Goal: Task Accomplishment & Management: Manage account settings

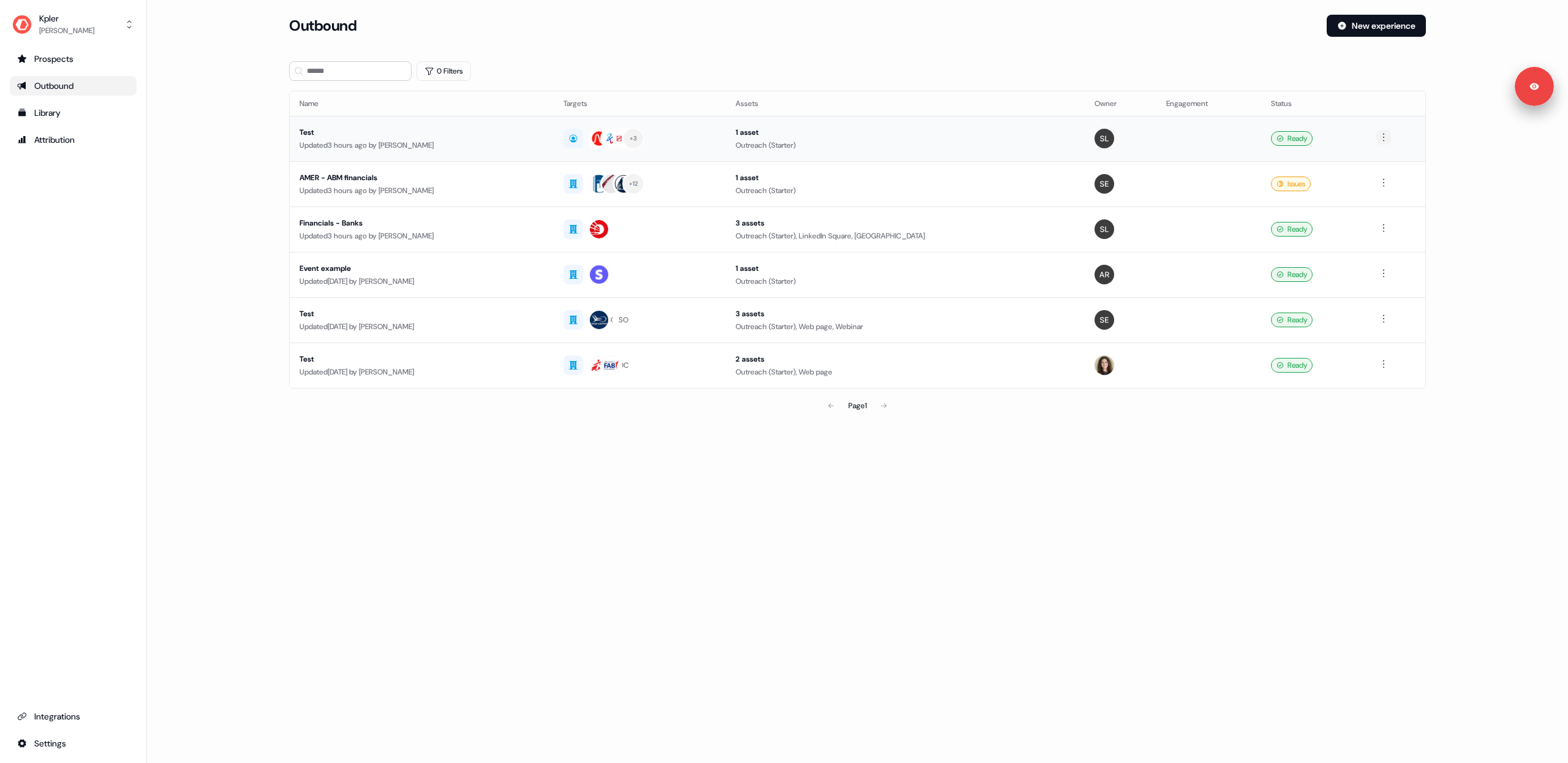
click at [1389, 139] on html "For the best experience switch devices to a bigger screen. Go to [DOMAIN_NAME] …" at bounding box center [784, 382] width 1568 height 763
click at [1361, 186] on div "Delete" at bounding box center [1386, 179] width 72 height 20
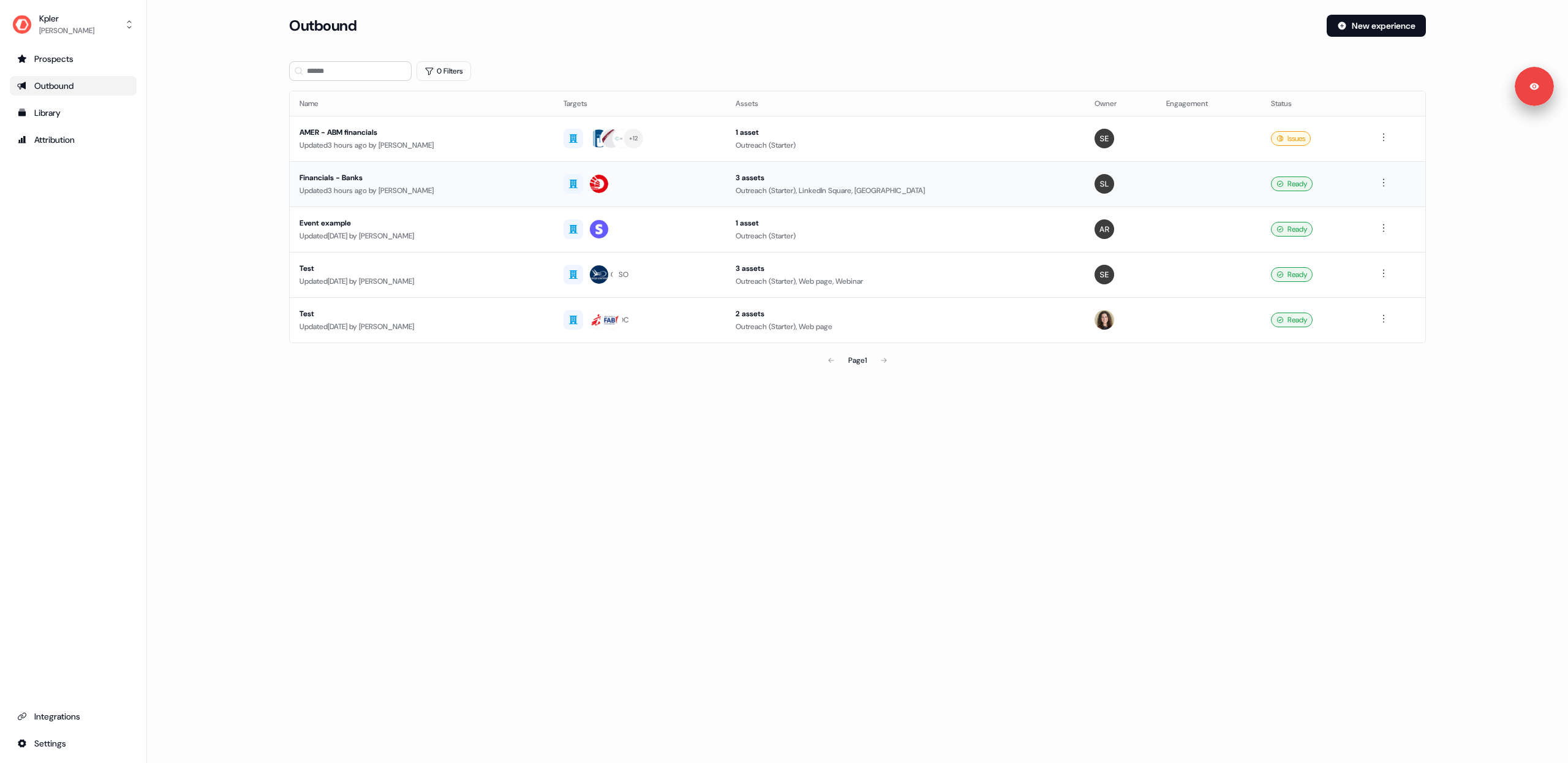
click at [528, 179] on div "Financials - Banks" at bounding box center [421, 178] width 244 height 13
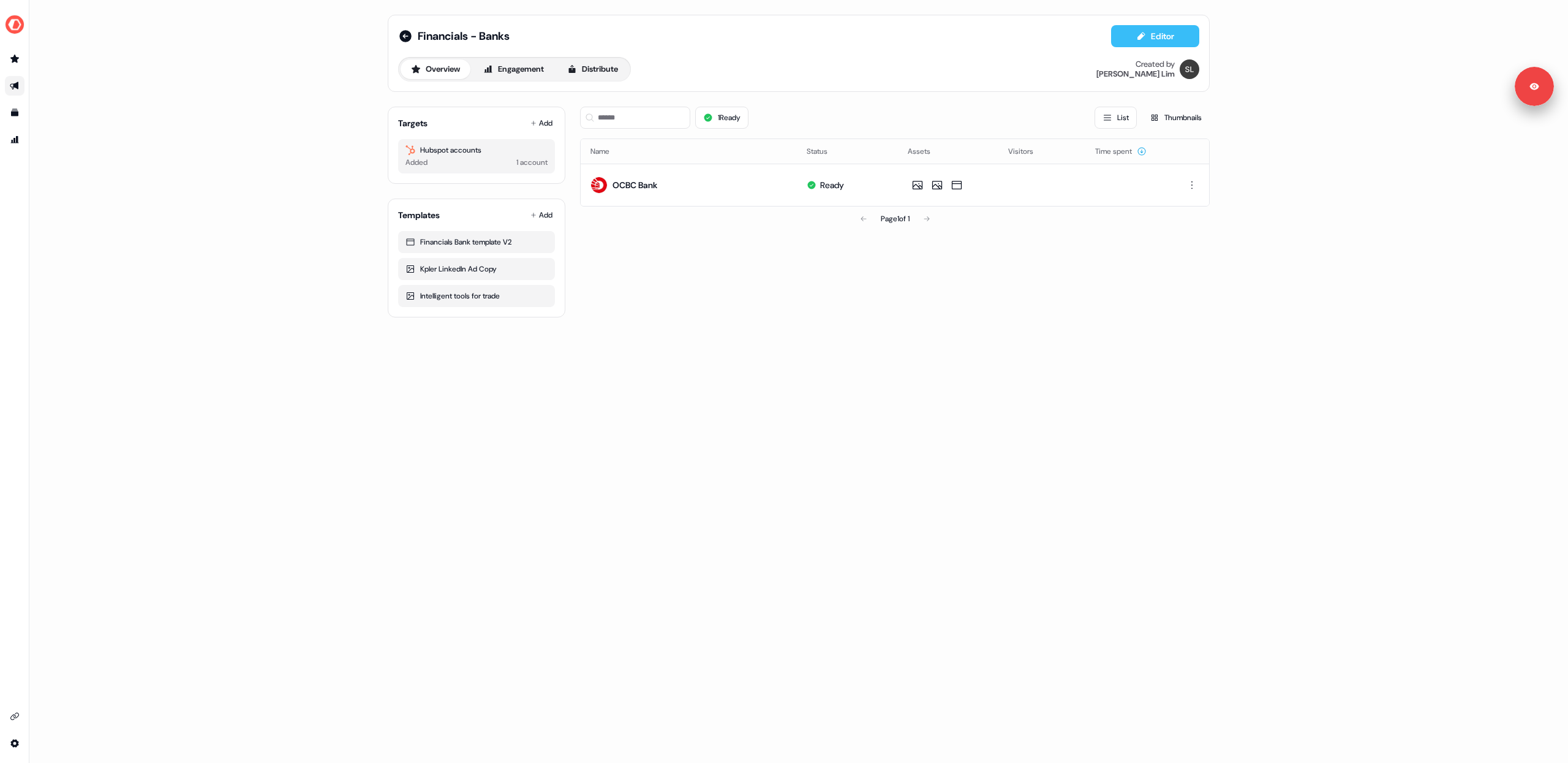
click at [1143, 39] on icon at bounding box center [1141, 36] width 10 height 10
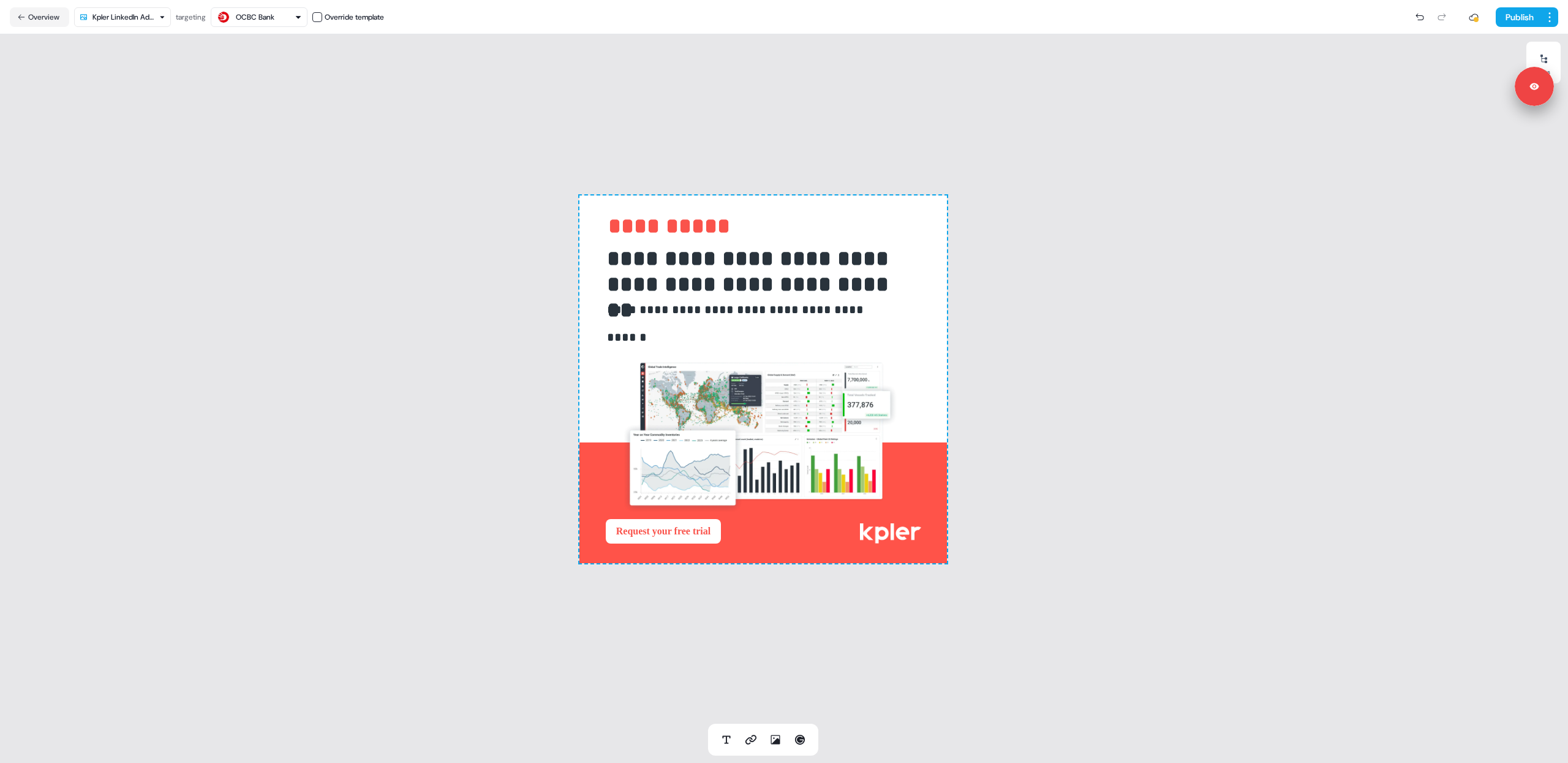
click at [263, 7] on button "OCBC Bank" at bounding box center [259, 17] width 96 height 20
click at [171, 62] on div "**********" at bounding box center [763, 379] width 1527 height 689
click at [43, 18] on button "Overview" at bounding box center [40, 17] width 60 height 20
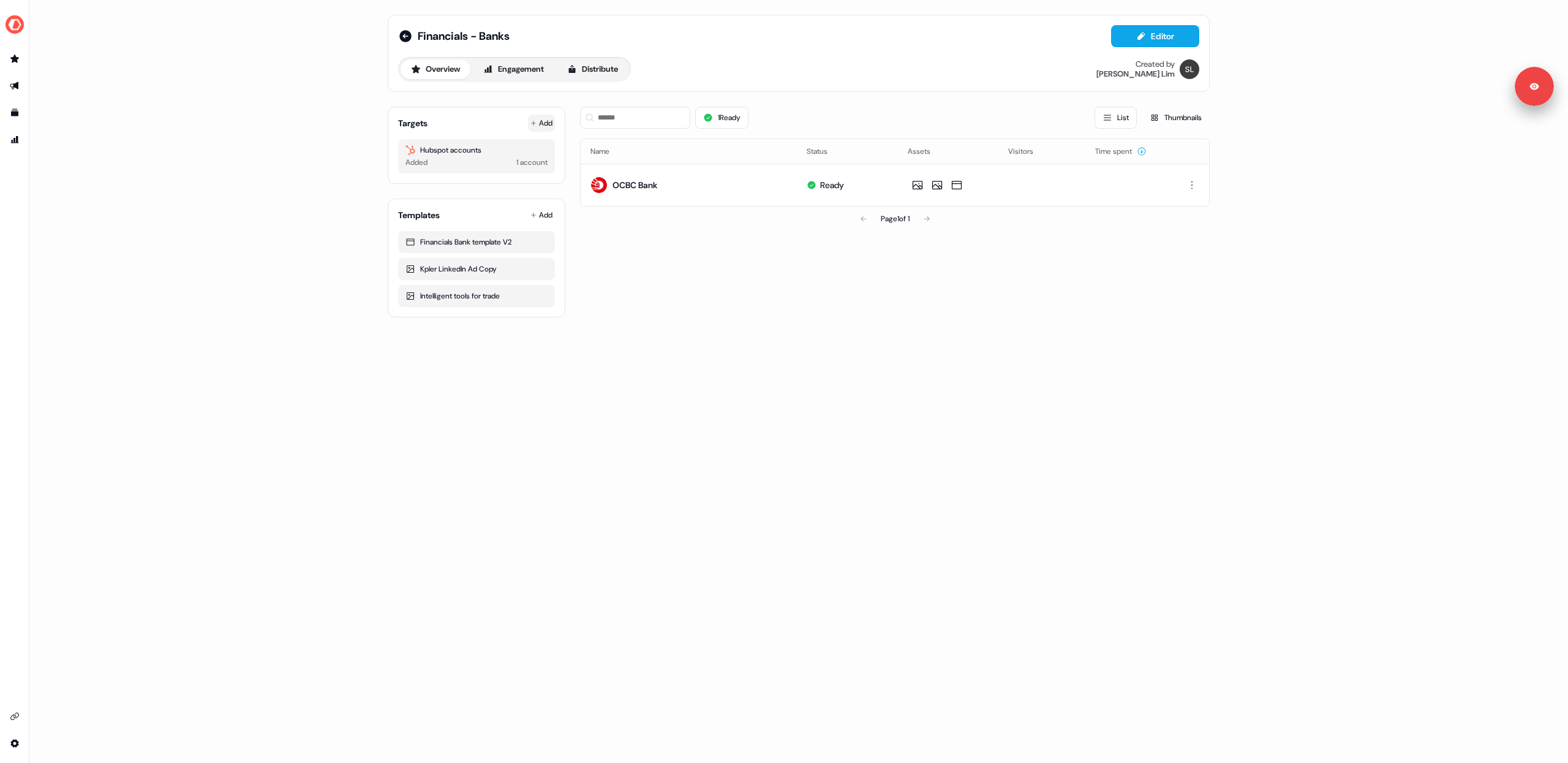
click at [542, 119] on button "Add" at bounding box center [542, 123] width 27 height 17
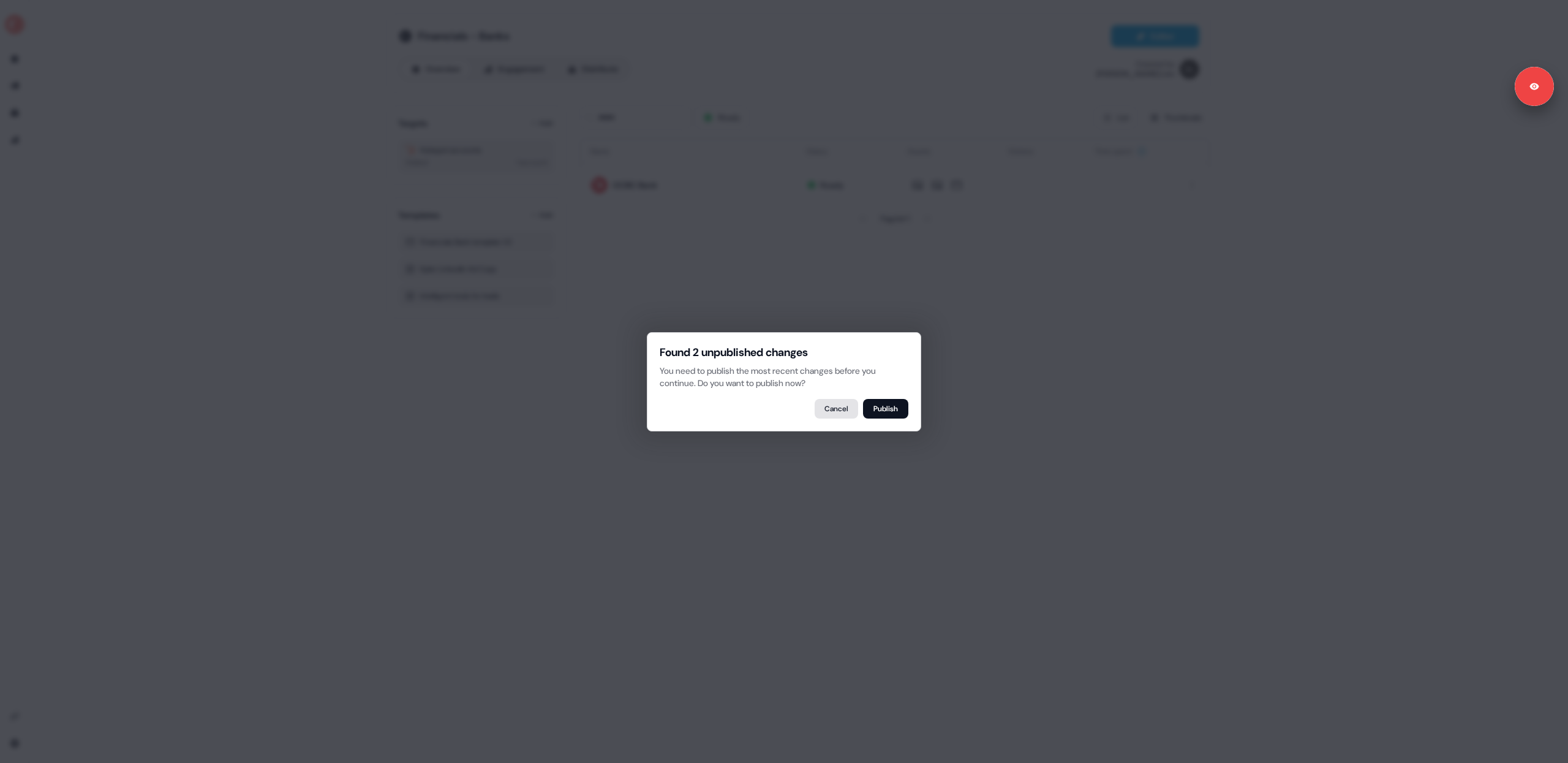
click at [835, 409] on button "Cancel" at bounding box center [836, 409] width 43 height 20
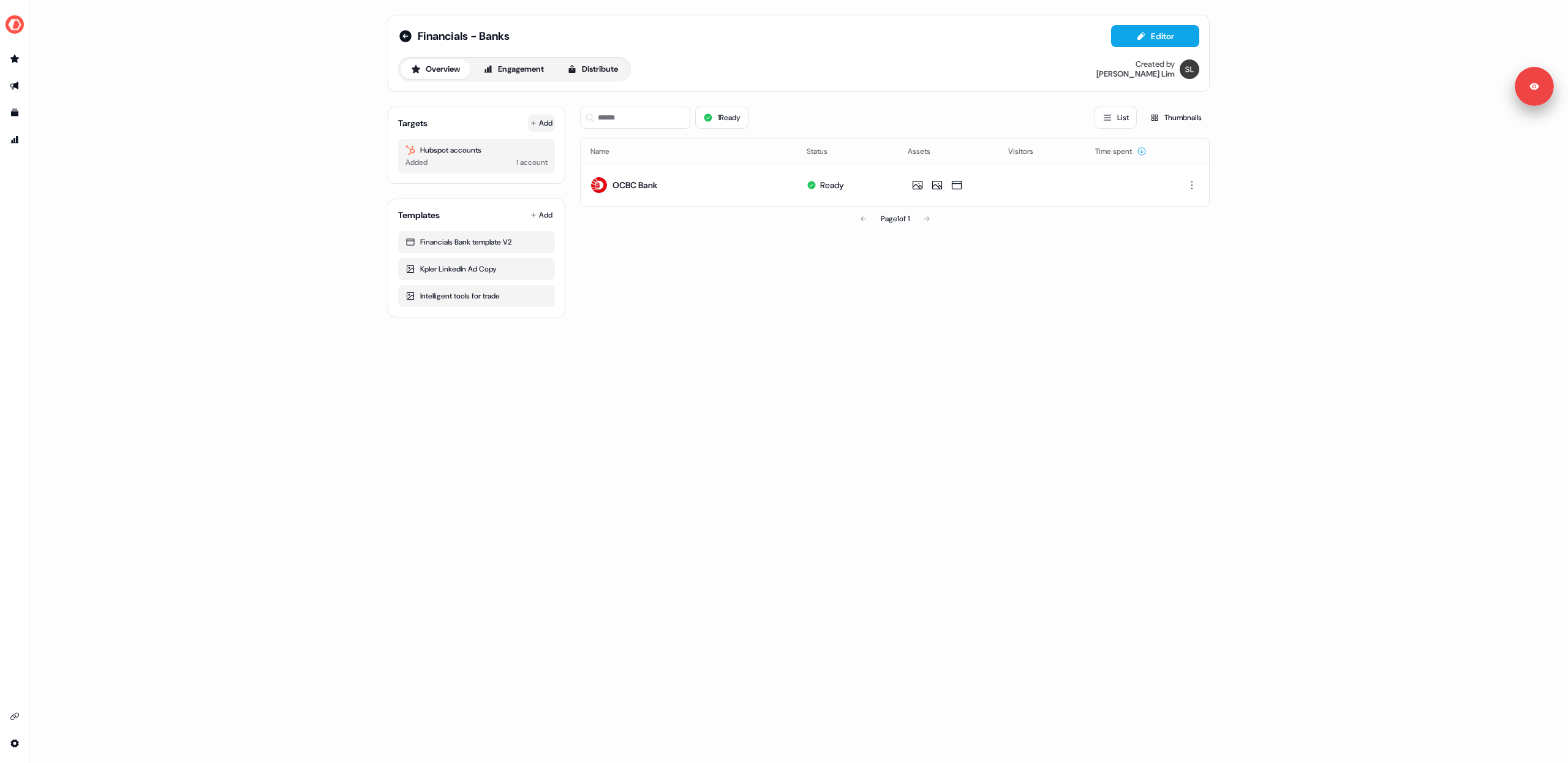
click at [535, 127] on button "Add" at bounding box center [542, 123] width 27 height 17
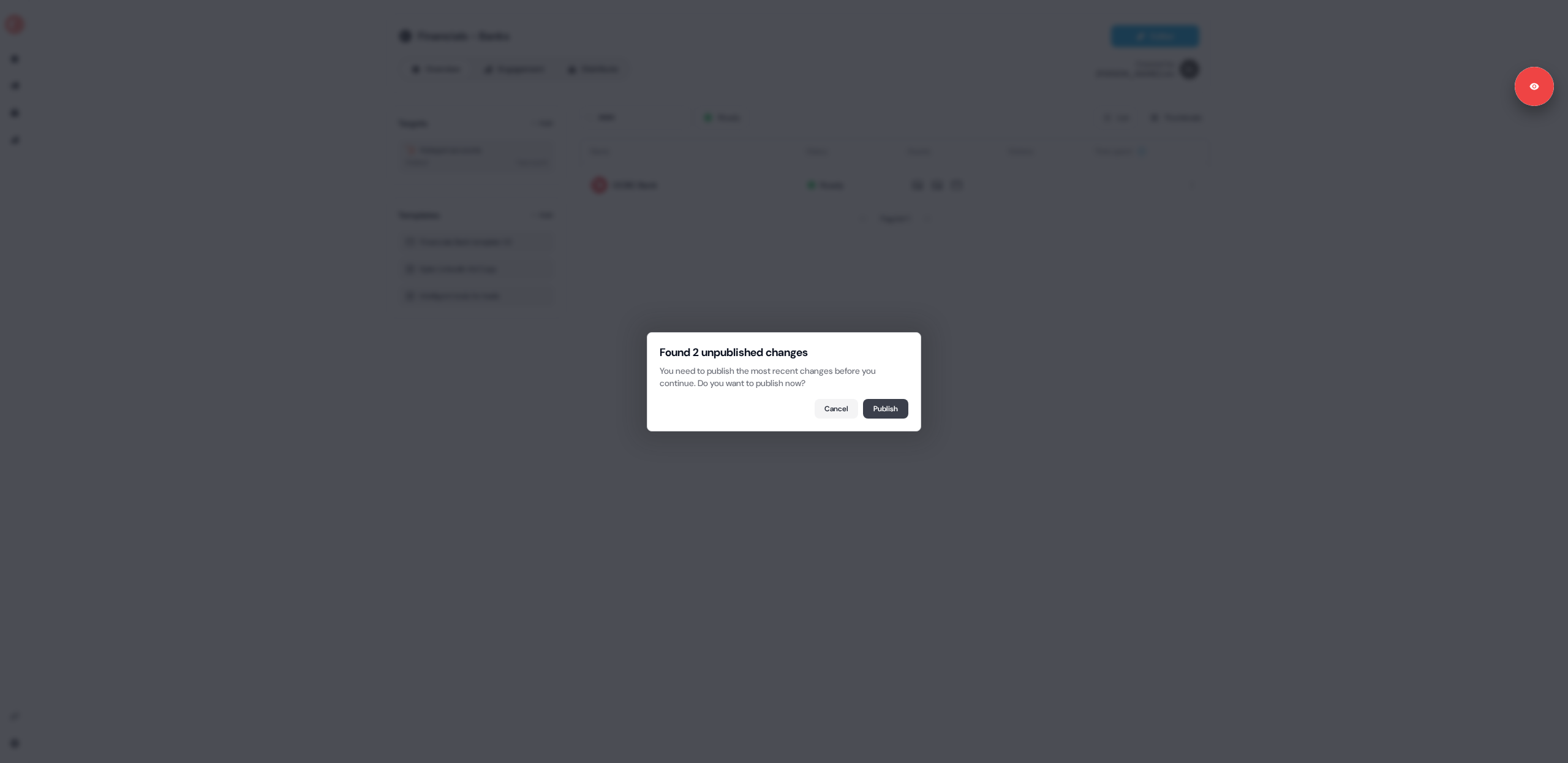
click at [888, 411] on button "Publish" at bounding box center [885, 409] width 45 height 20
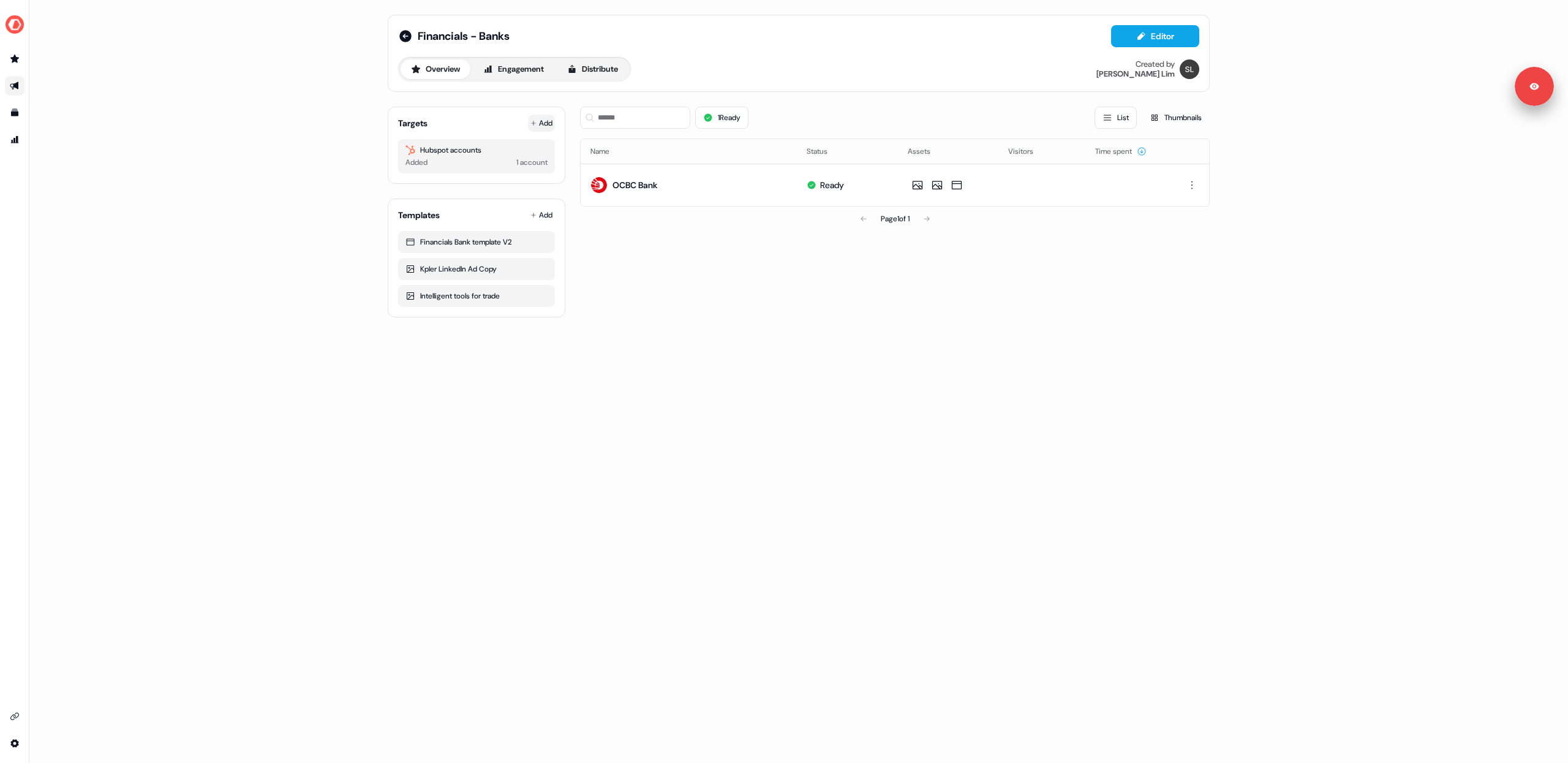
click at [537, 123] on button "Add" at bounding box center [542, 123] width 27 height 17
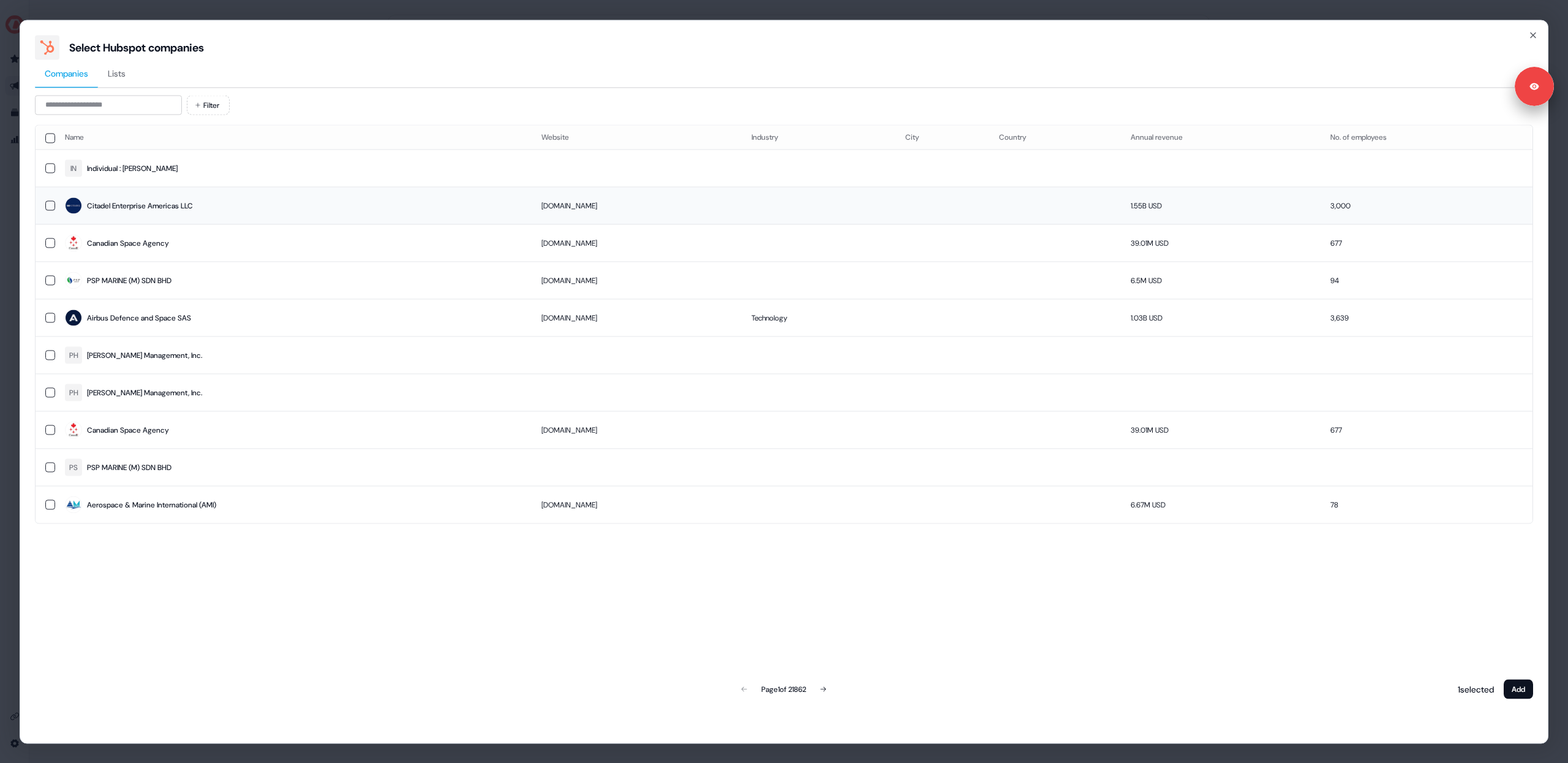
click at [47, 204] on button "button" at bounding box center [50, 205] width 10 height 10
click at [1519, 689] on button "Add" at bounding box center [1518, 689] width 30 height 20
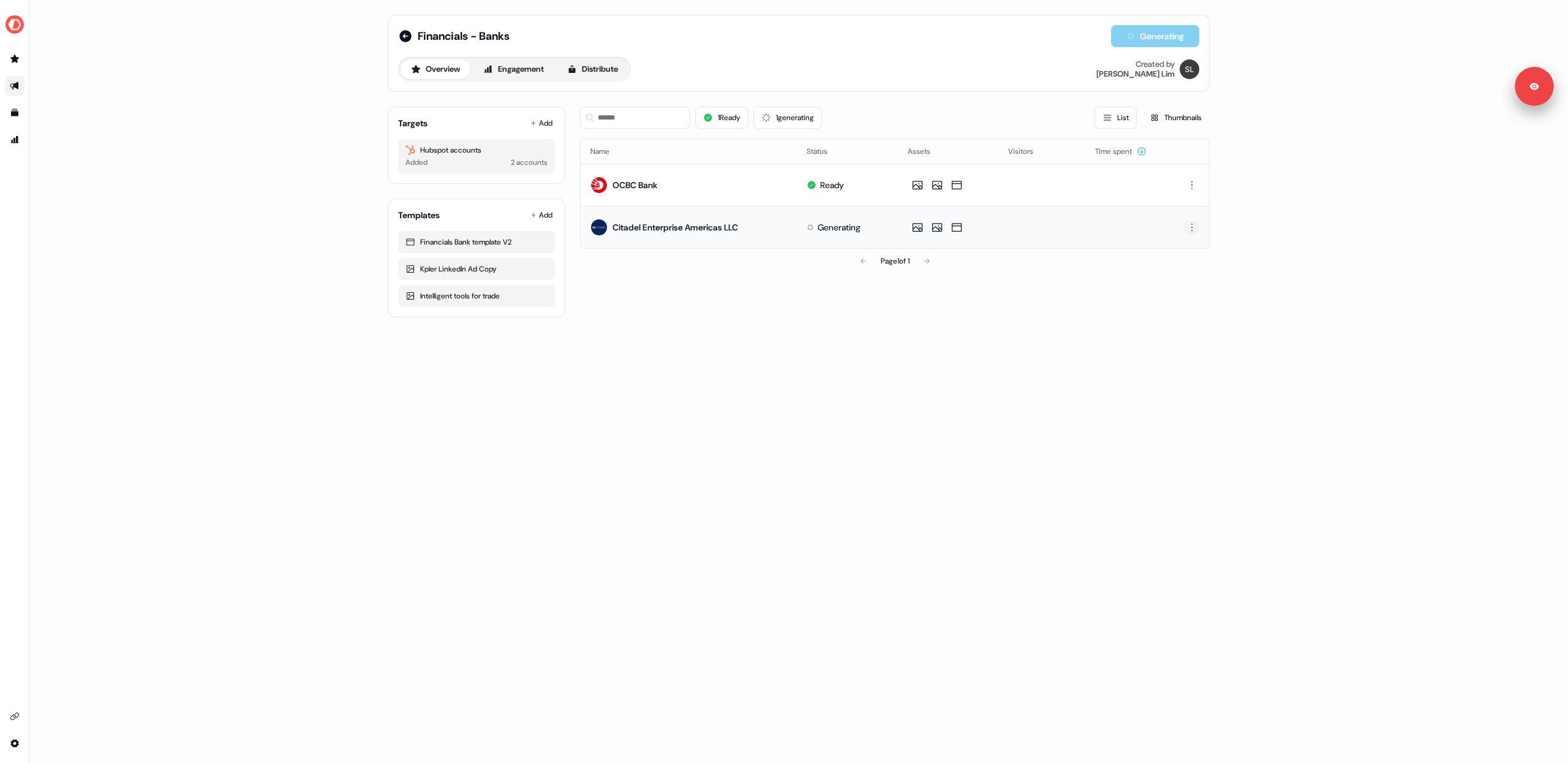
click at [1195, 232] on html "For the best experience switch devices to a bigger screen. Go to [DOMAIN_NAME] …" at bounding box center [784, 382] width 1568 height 763
click at [877, 271] on html "For the best experience switch devices to a bigger screen. Go to [DOMAIN_NAME] …" at bounding box center [784, 382] width 1568 height 763
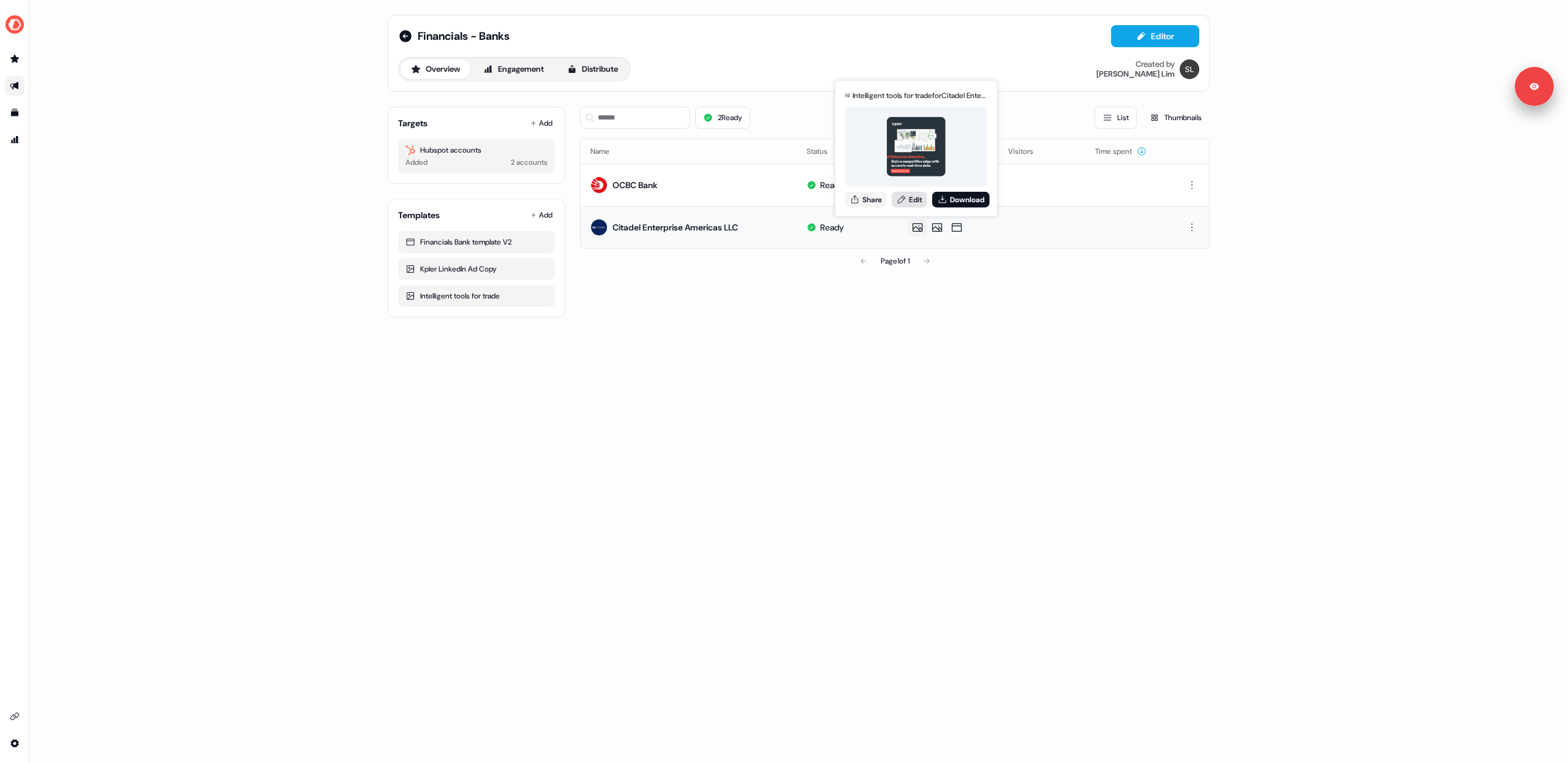
click at [914, 199] on link "Edit" at bounding box center [909, 199] width 35 height 16
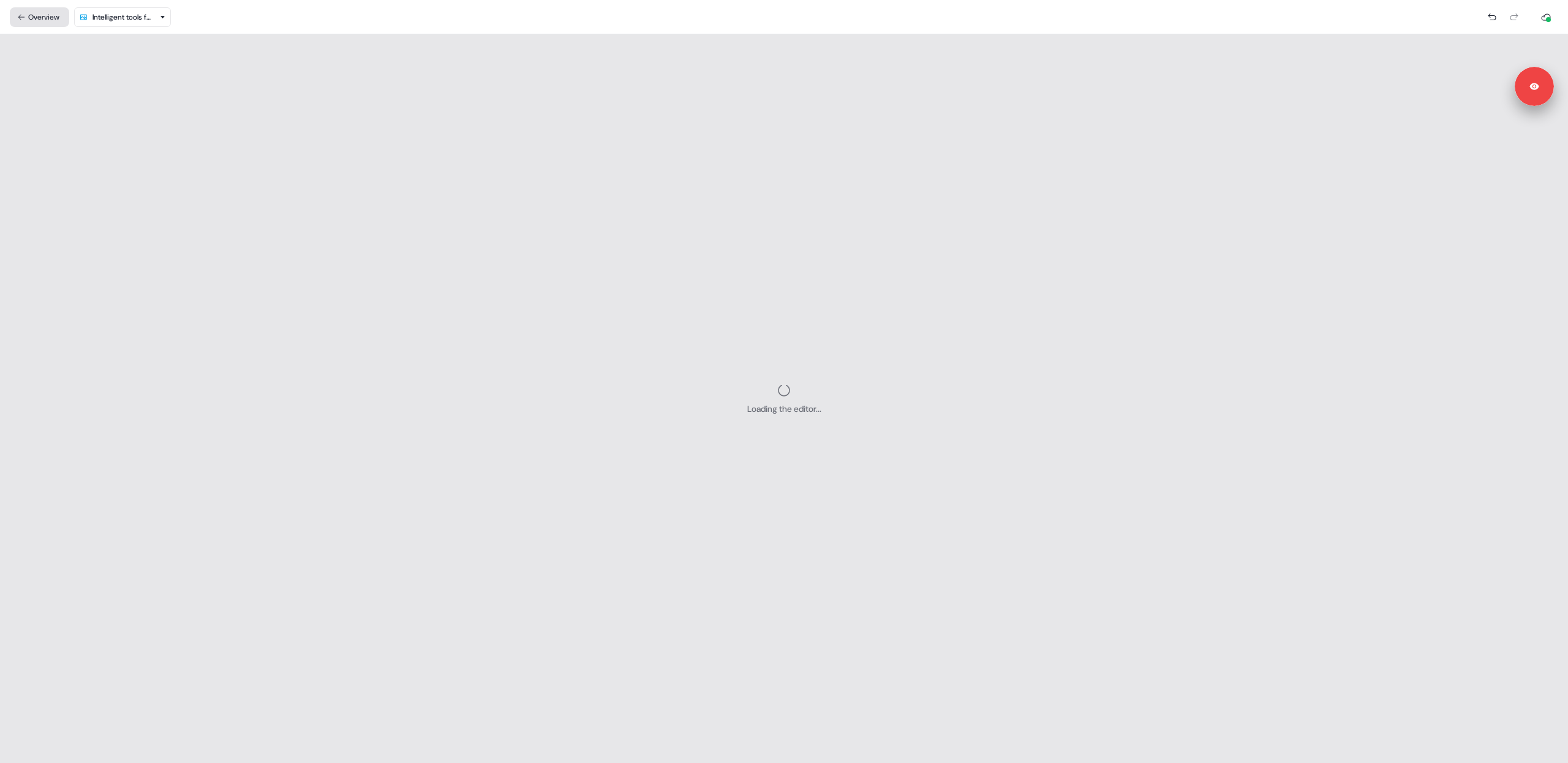
click at [47, 19] on button "Overview" at bounding box center [40, 17] width 60 height 20
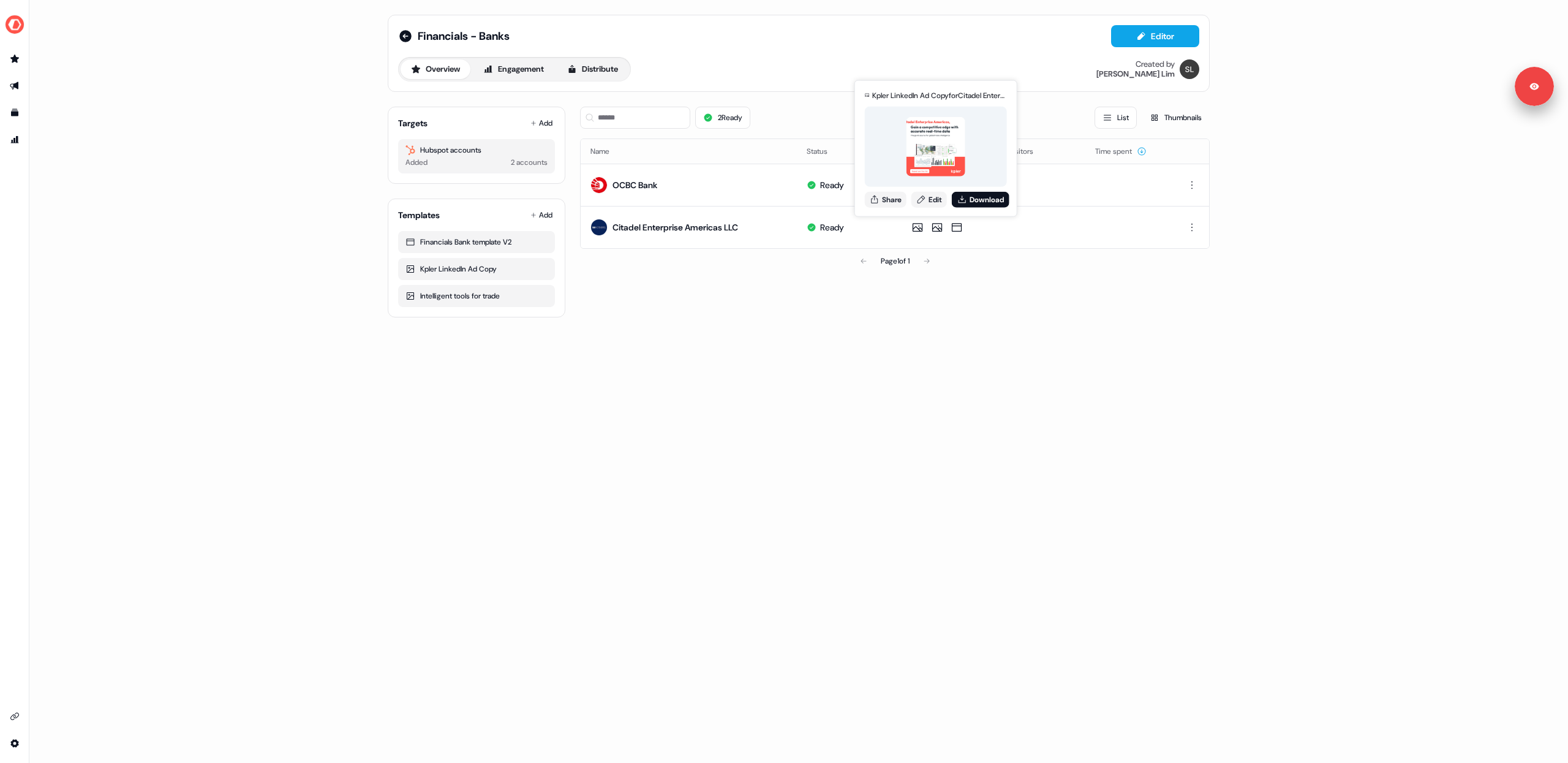
click at [935, 321] on div "Financials - Banks Editor Overview Engagement Distribute Created by [PERSON_NAM…" at bounding box center [799, 166] width 851 height 332
click at [932, 199] on link "Edit" at bounding box center [929, 199] width 35 height 16
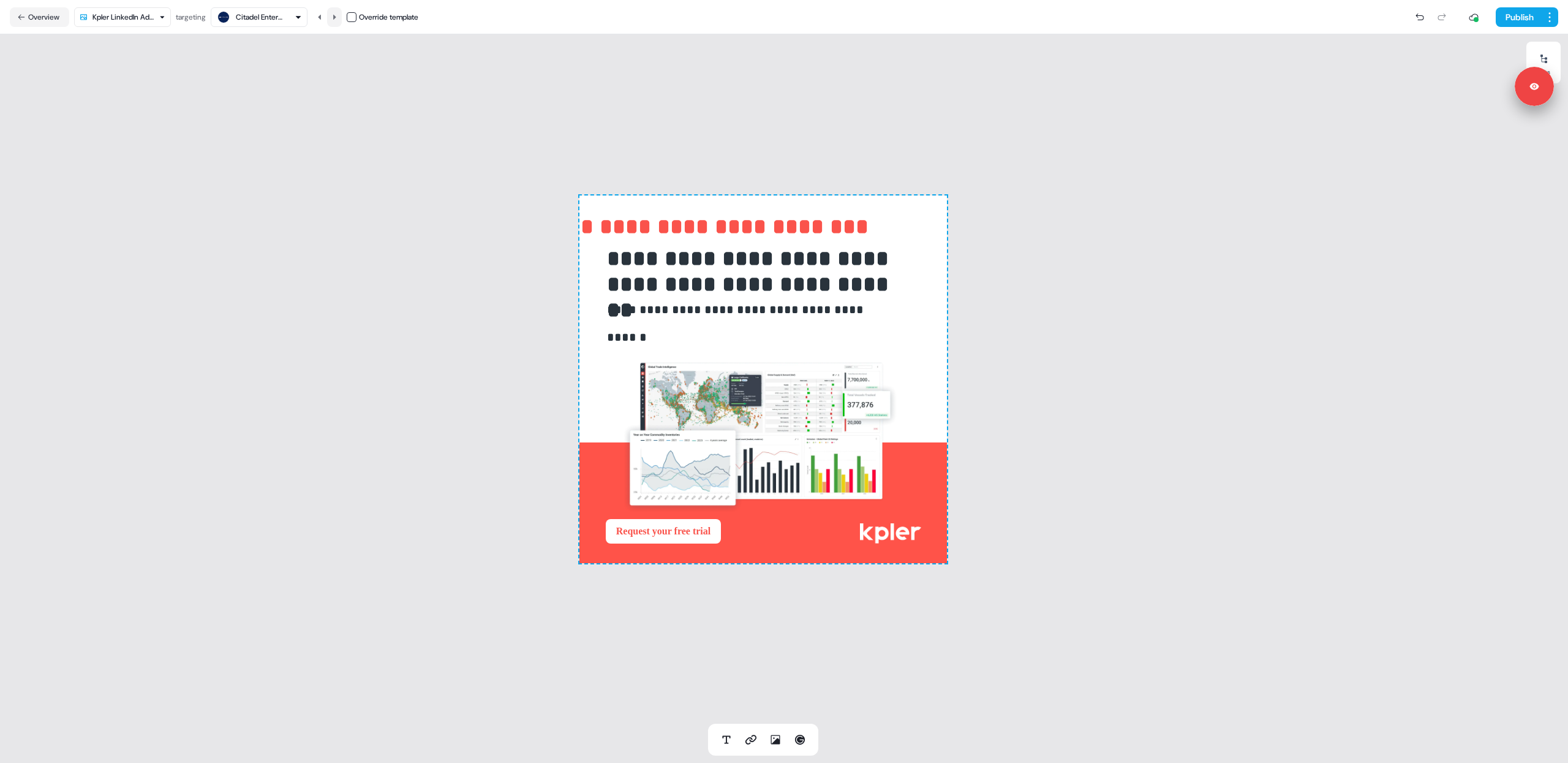
click at [337, 21] on button at bounding box center [335, 17] width 14 height 20
click at [338, 14] on icon at bounding box center [335, 17] width 7 height 7
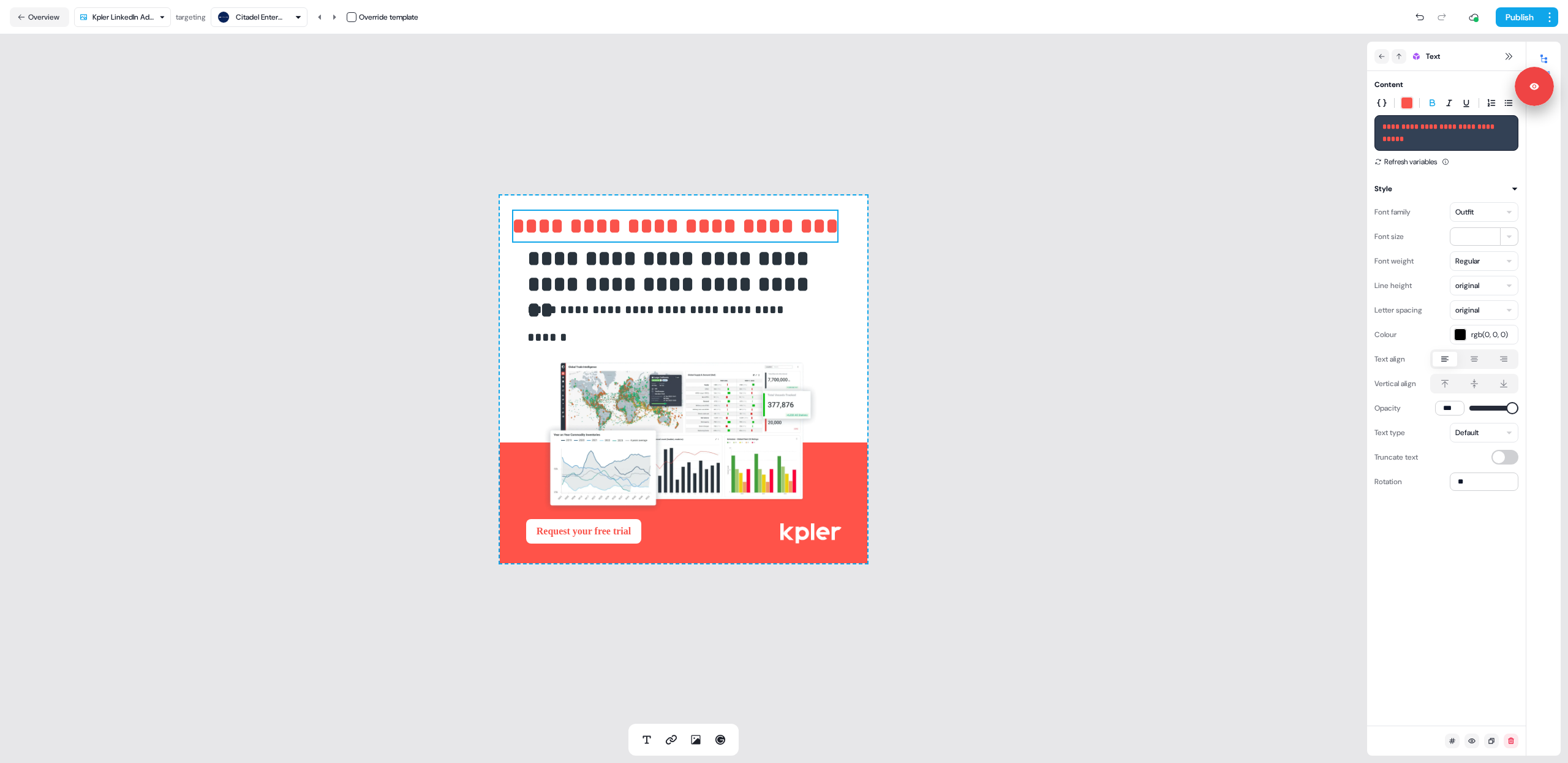
click at [1467, 364] on icon at bounding box center [1474, 359] width 14 height 10
click at [1470, 364] on button "button" at bounding box center [1474, 359] width 10 height 10
click at [1441, 364] on icon at bounding box center [1444, 359] width 14 height 10
click at [1441, 364] on button "button" at bounding box center [1444, 359] width 10 height 10
click at [1151, 326] on div "**********" at bounding box center [683, 379] width 1367 height 689
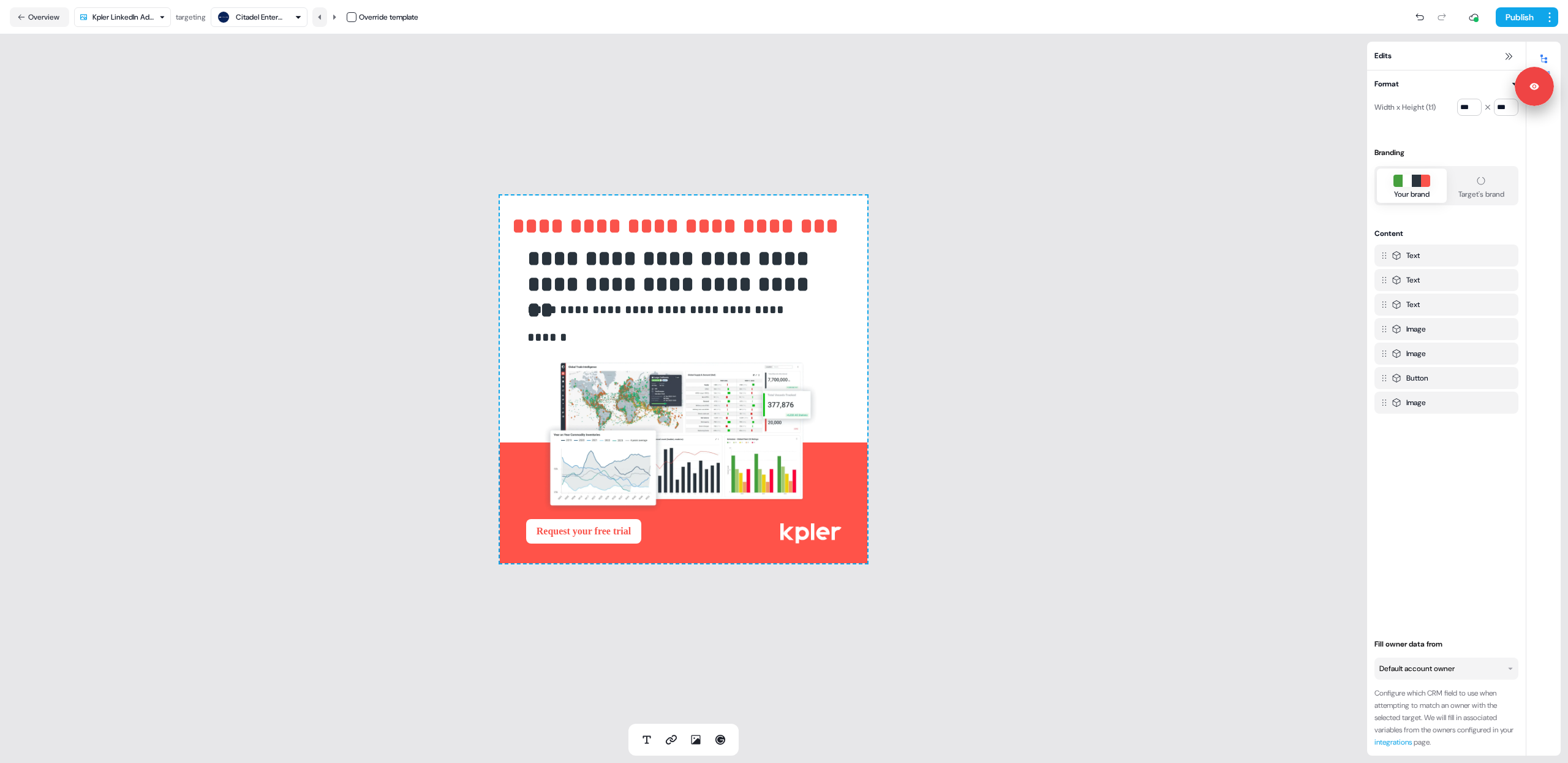
click at [320, 20] on icon at bounding box center [320, 17] width 7 height 7
click at [321, 16] on icon at bounding box center [319, 16] width 3 height 5
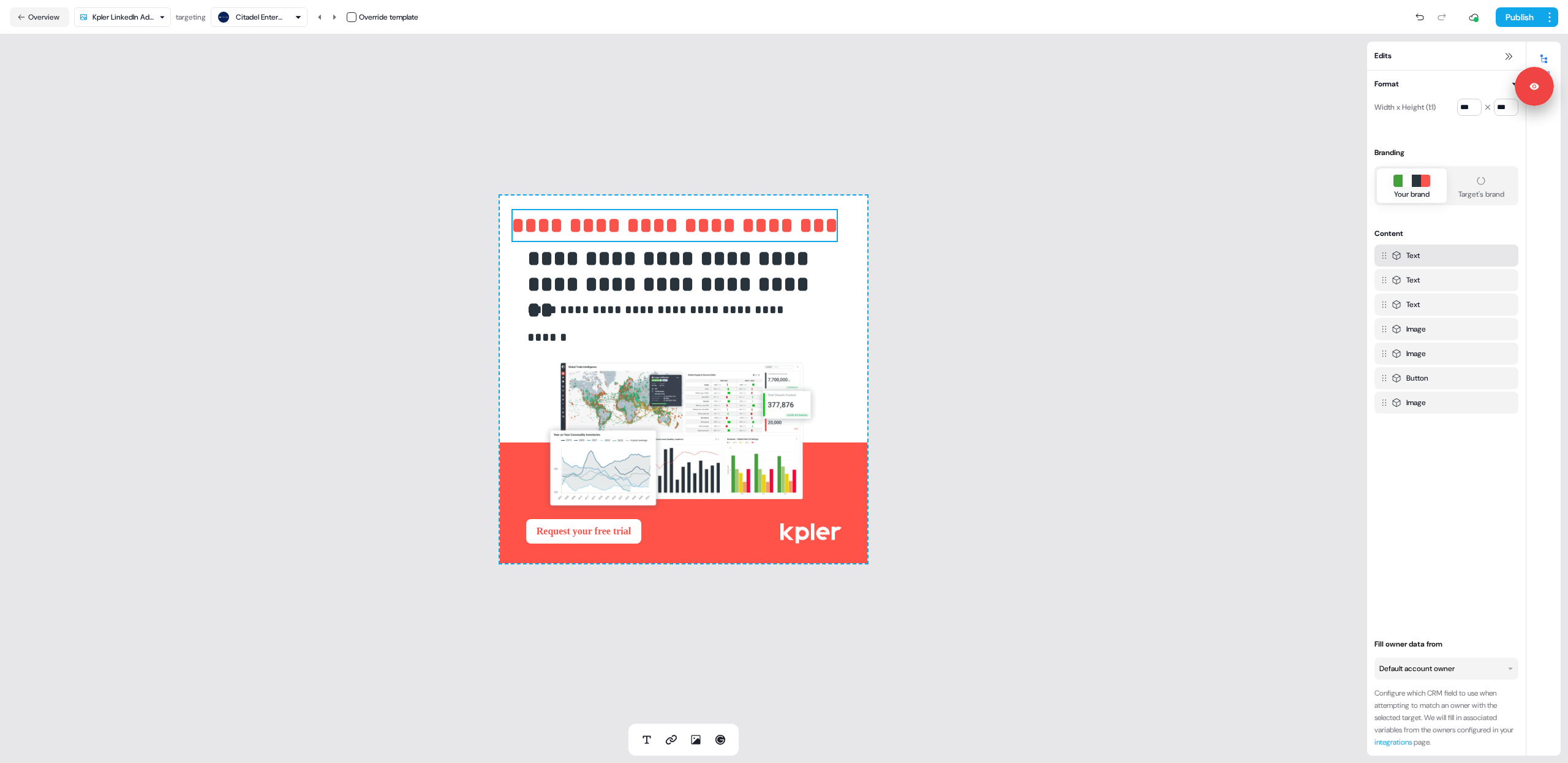
drag, startPoint x: 592, startPoint y: 232, endPoint x: 307, endPoint y: 21, distance: 354.6
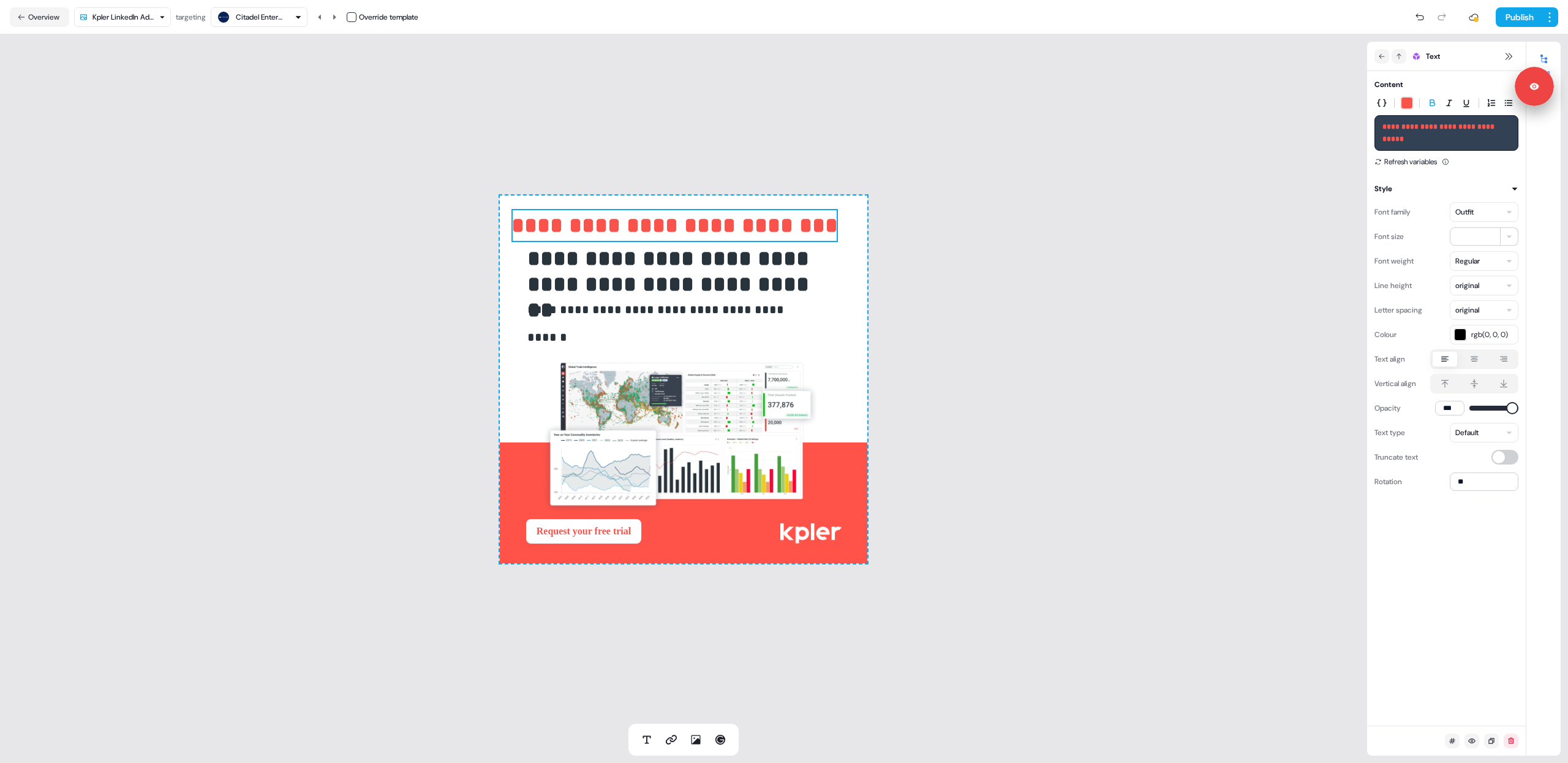
click at [1447, 364] on icon at bounding box center [1444, 359] width 14 height 10
click at [1447, 364] on button "button" at bounding box center [1444, 359] width 10 height 10
click at [338, 15] on icon at bounding box center [335, 17] width 7 height 7
click at [59, 16] on button "Overview" at bounding box center [40, 17] width 60 height 20
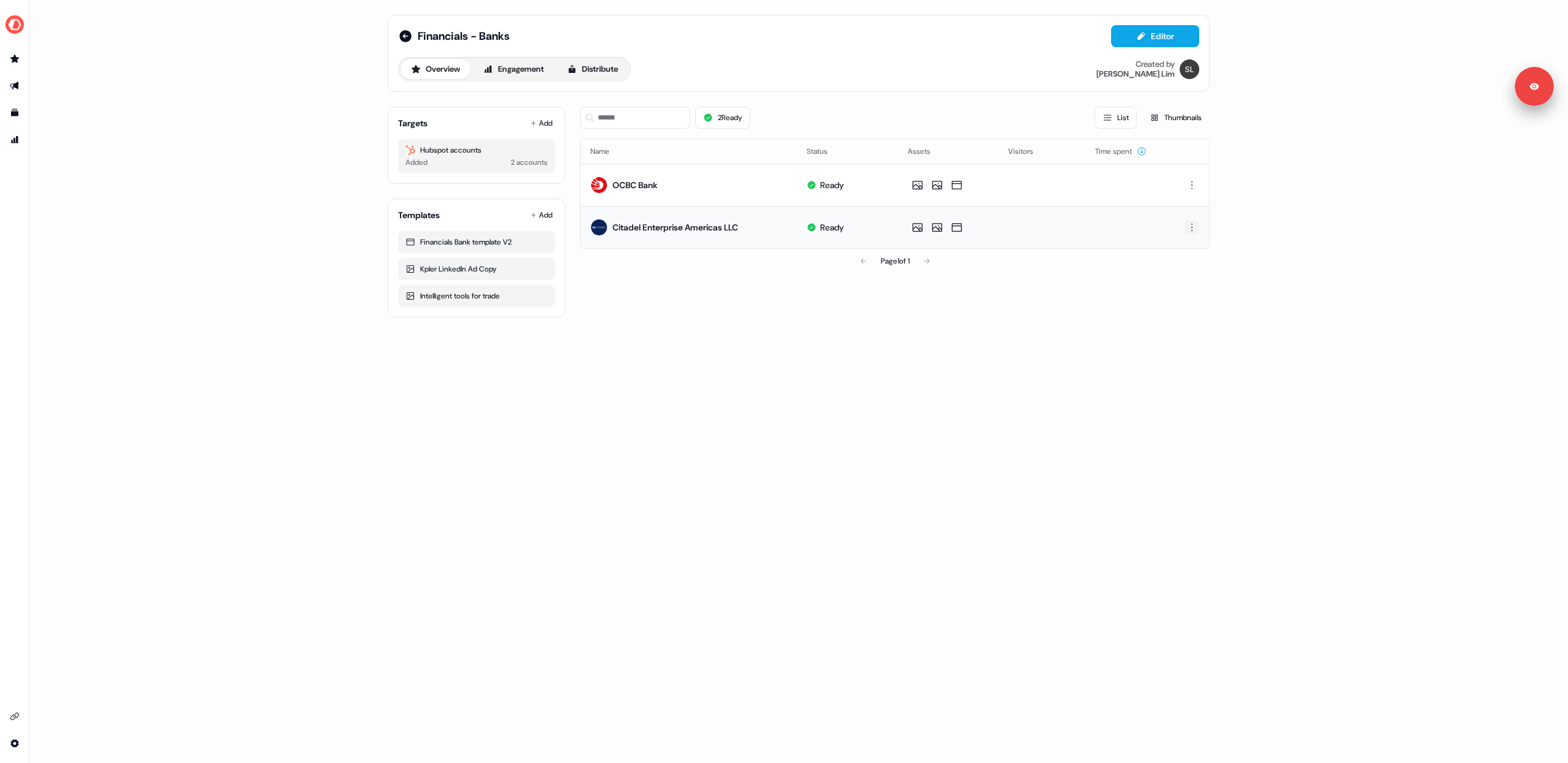
click at [1195, 230] on html "For the best experience switch devices to a bigger screen. Go to [DOMAIN_NAME] …" at bounding box center [784, 382] width 1568 height 763
click at [1195, 268] on div "Delete" at bounding box center [1191, 271] width 72 height 20
click at [539, 119] on button "Add" at bounding box center [542, 123] width 27 height 17
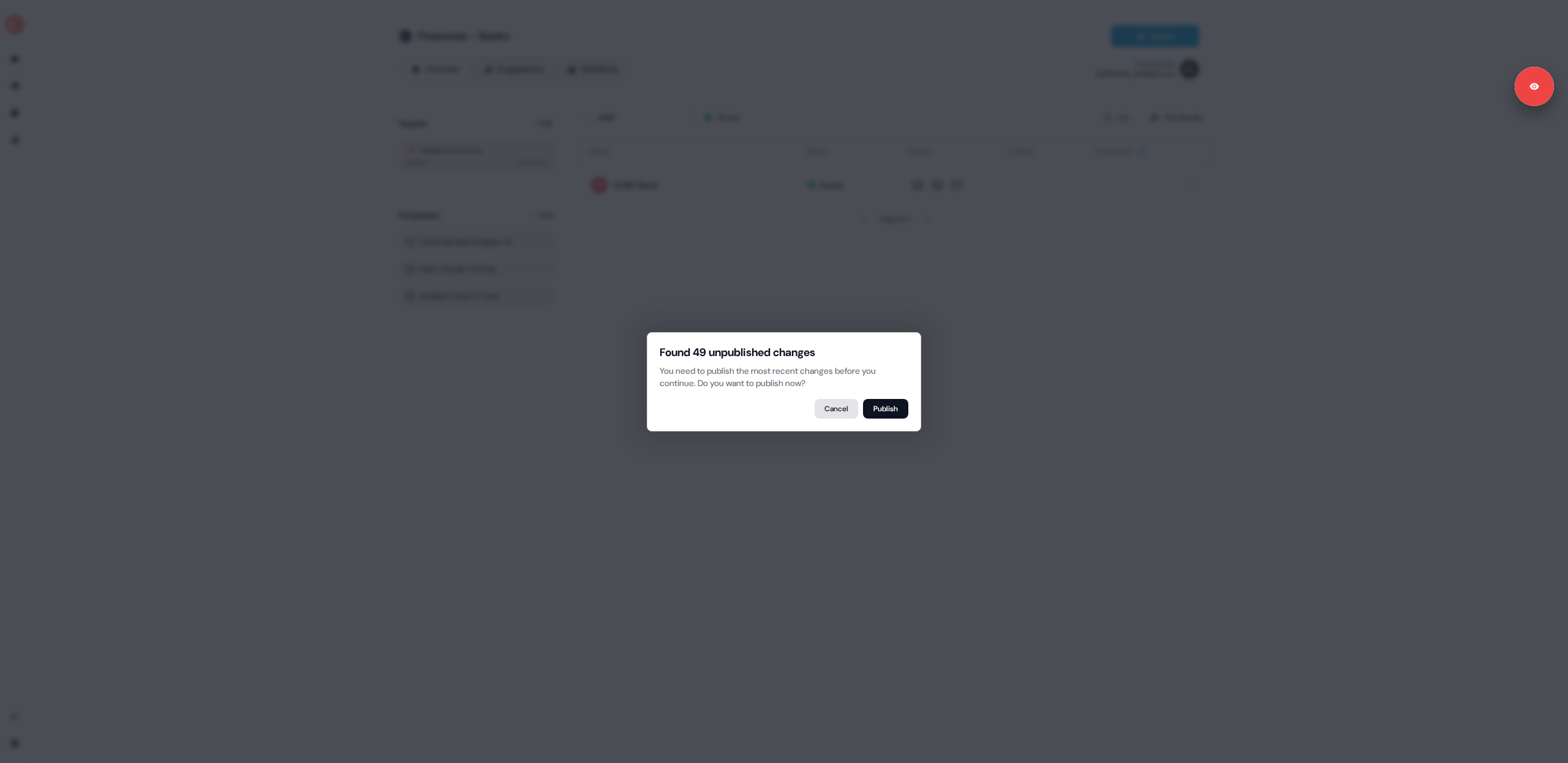
click at [839, 411] on button "Cancel" at bounding box center [836, 409] width 43 height 20
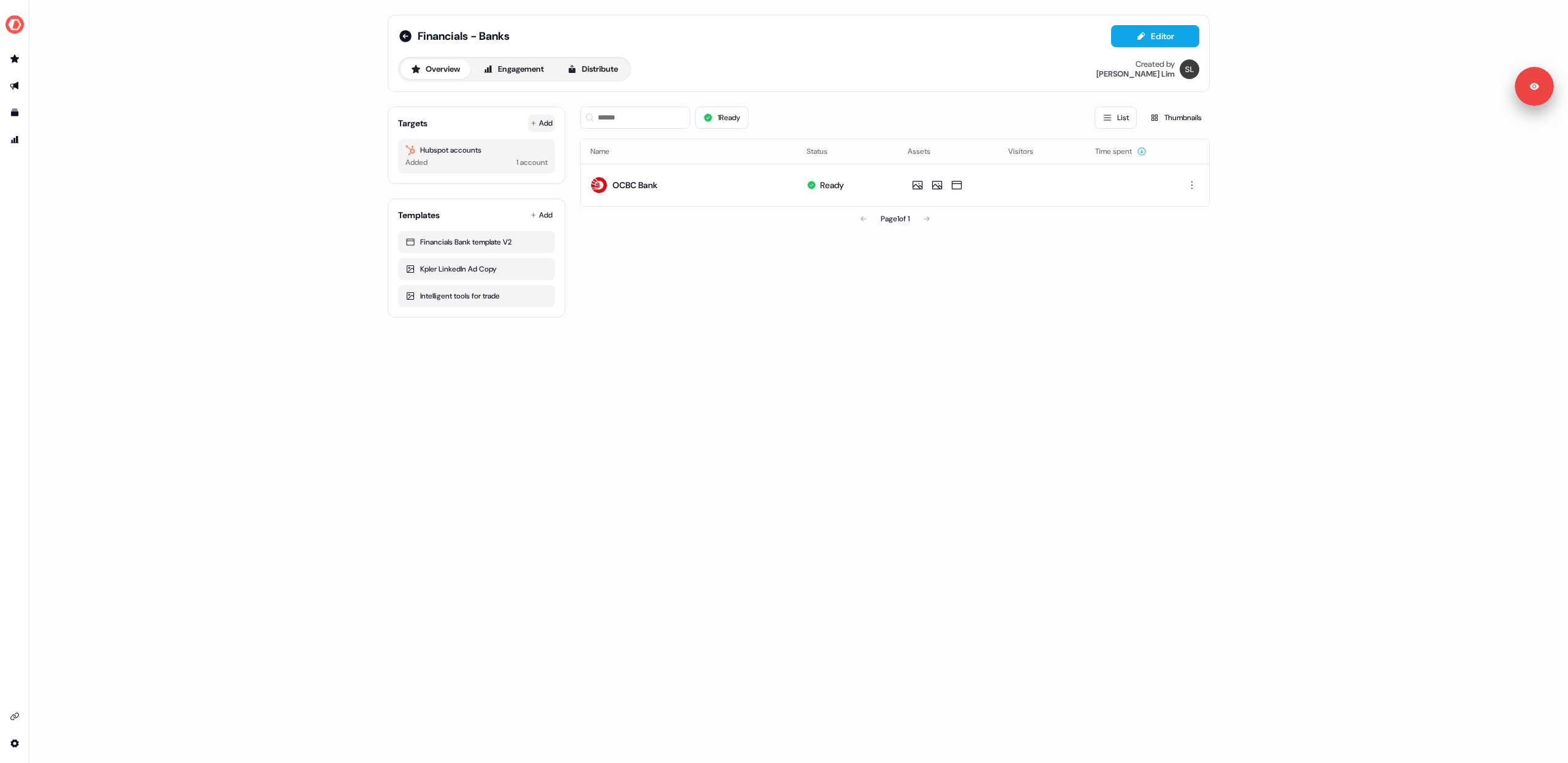
click at [546, 115] on button "Add" at bounding box center [542, 123] width 27 height 17
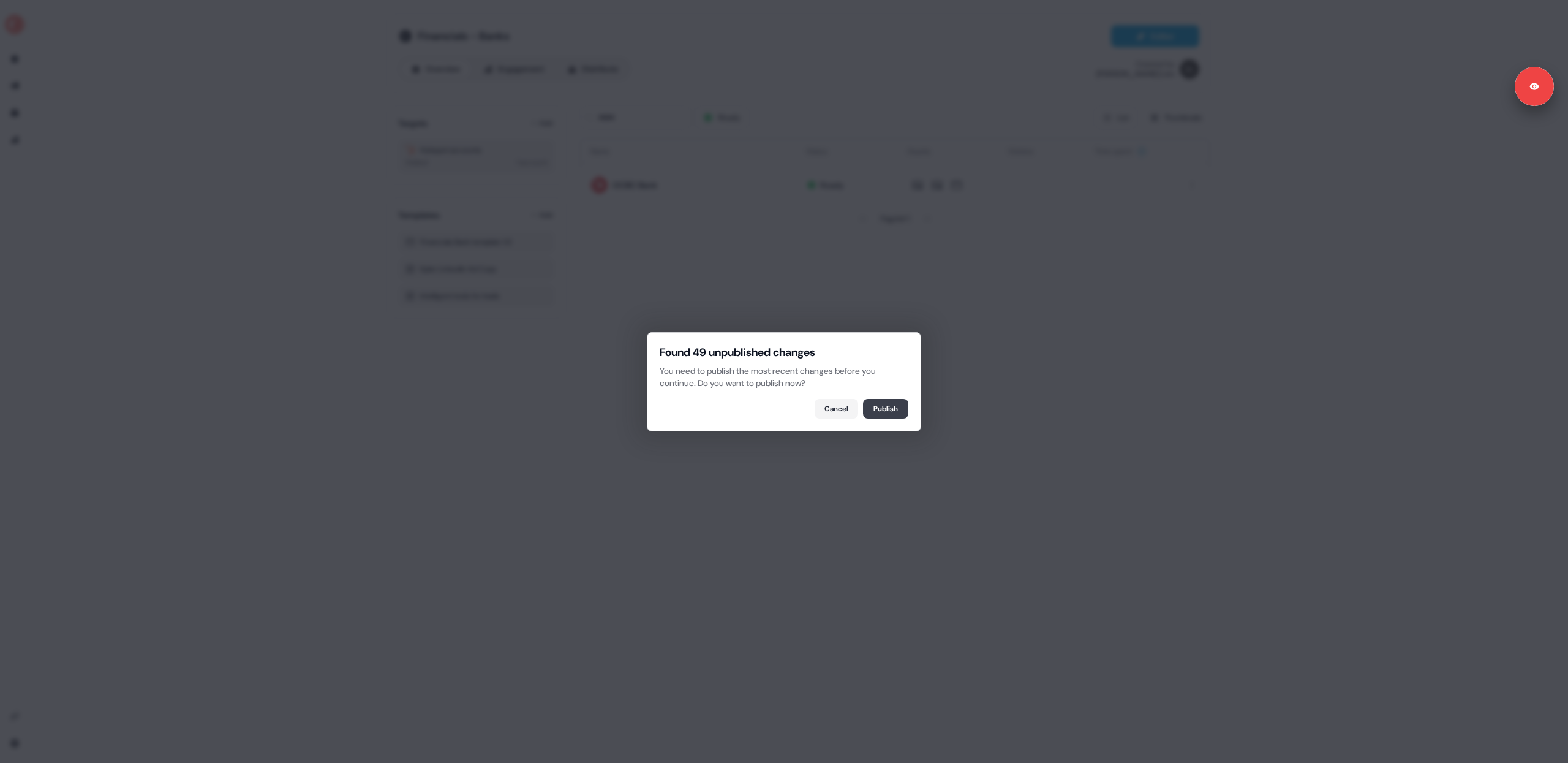
click at [882, 412] on button "Publish" at bounding box center [885, 409] width 45 height 20
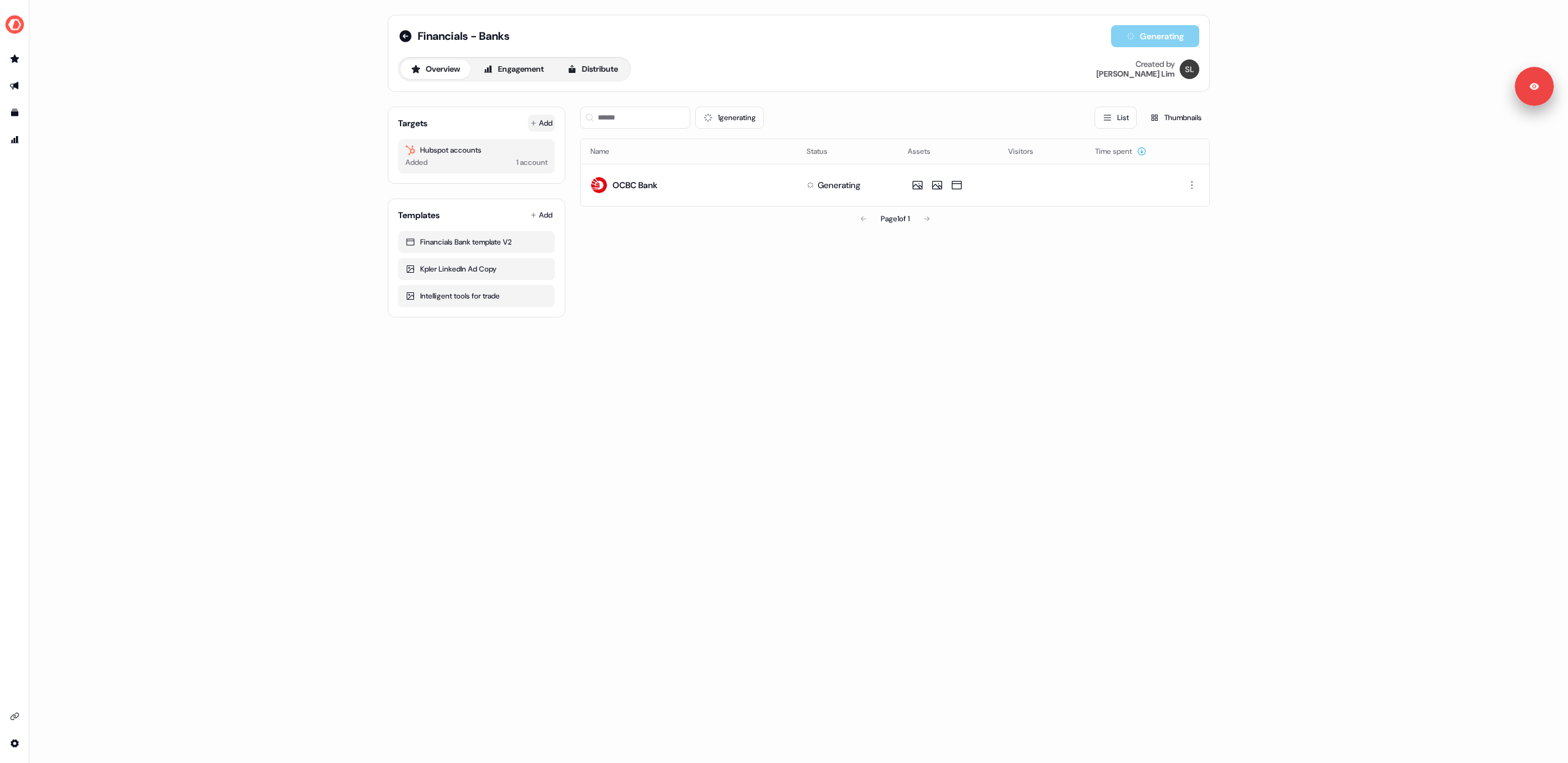
click at [546, 124] on button "Add" at bounding box center [542, 123] width 27 height 17
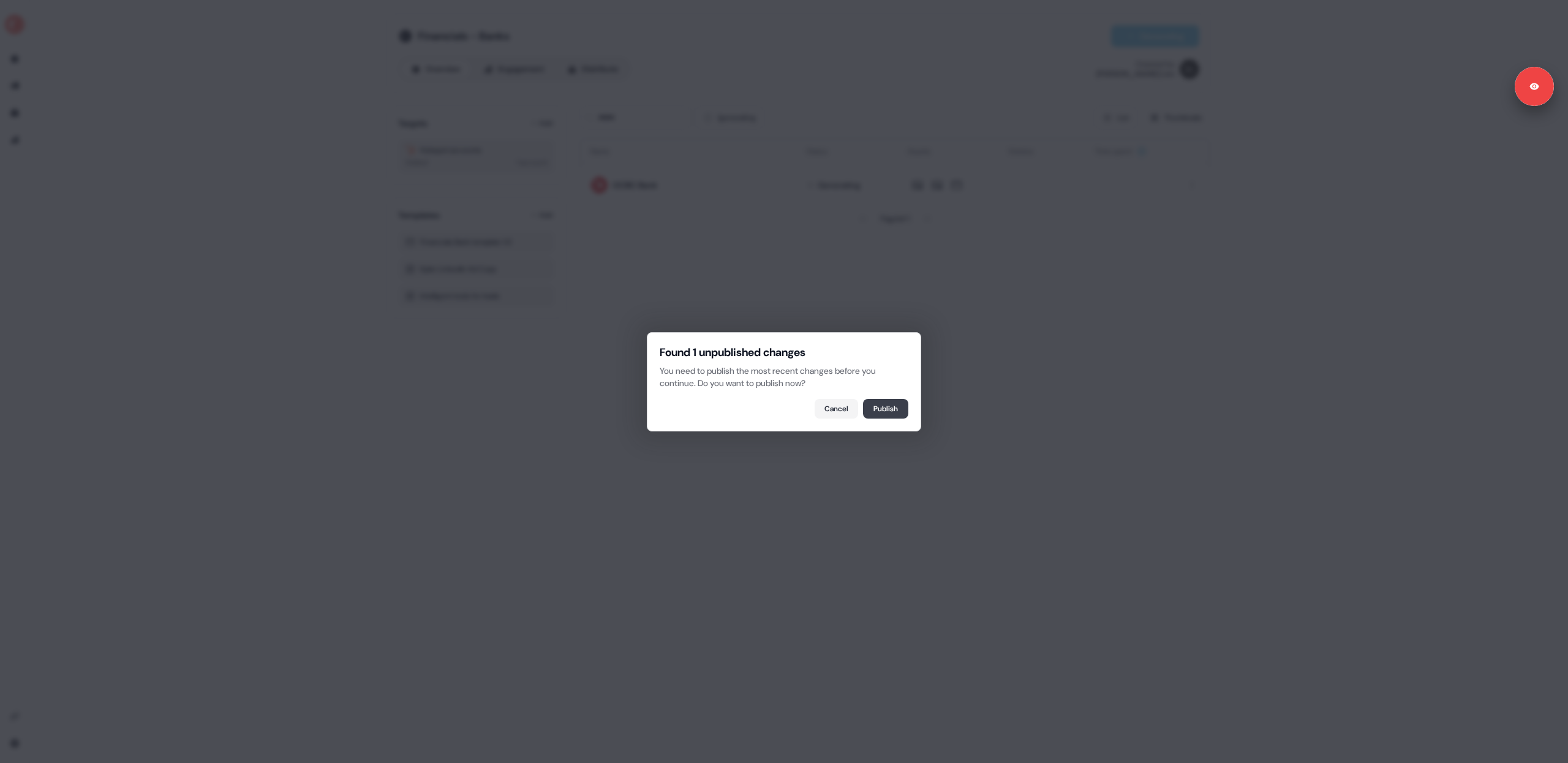
click at [889, 411] on button "Publish" at bounding box center [885, 409] width 45 height 20
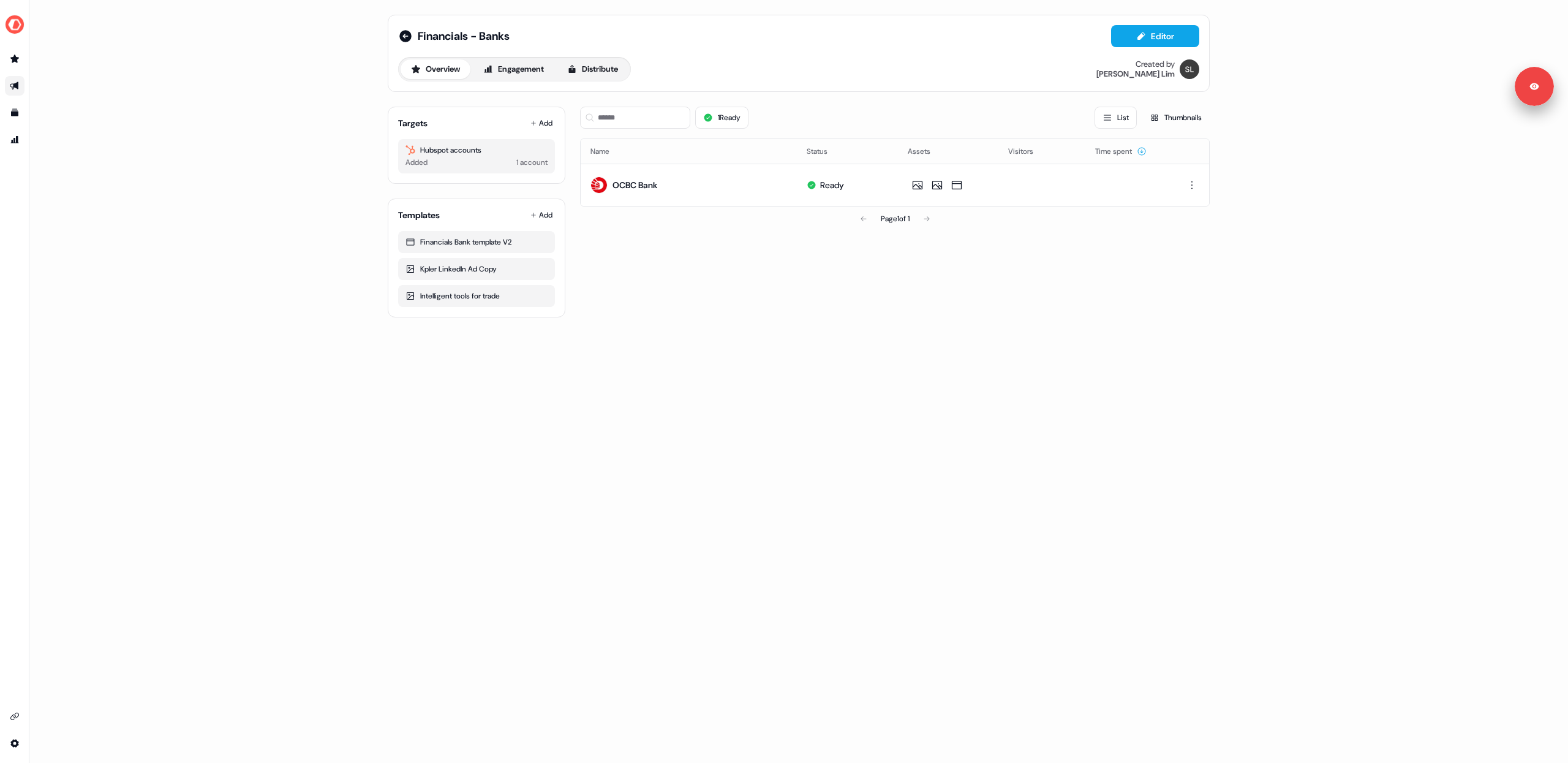
click at [280, 219] on div "Financials - Banks Editor Overview Engagement Distribute Created by [PERSON_NAM…" at bounding box center [799, 382] width 1538 height 763
click at [215, 296] on div "Financials - Banks Editor Overview Engagement Distribute Created by [PERSON_NAM…" at bounding box center [799, 382] width 1538 height 763
click at [14, 27] on img "side nav menu" at bounding box center [14, 24] width 20 height 20
click at [716, 308] on div "Help documentation Feedback Logout Financials - Banks Editor Overview Engagemen…" at bounding box center [784, 382] width 1568 height 763
click at [533, 124] on icon at bounding box center [533, 123] width 5 height 5
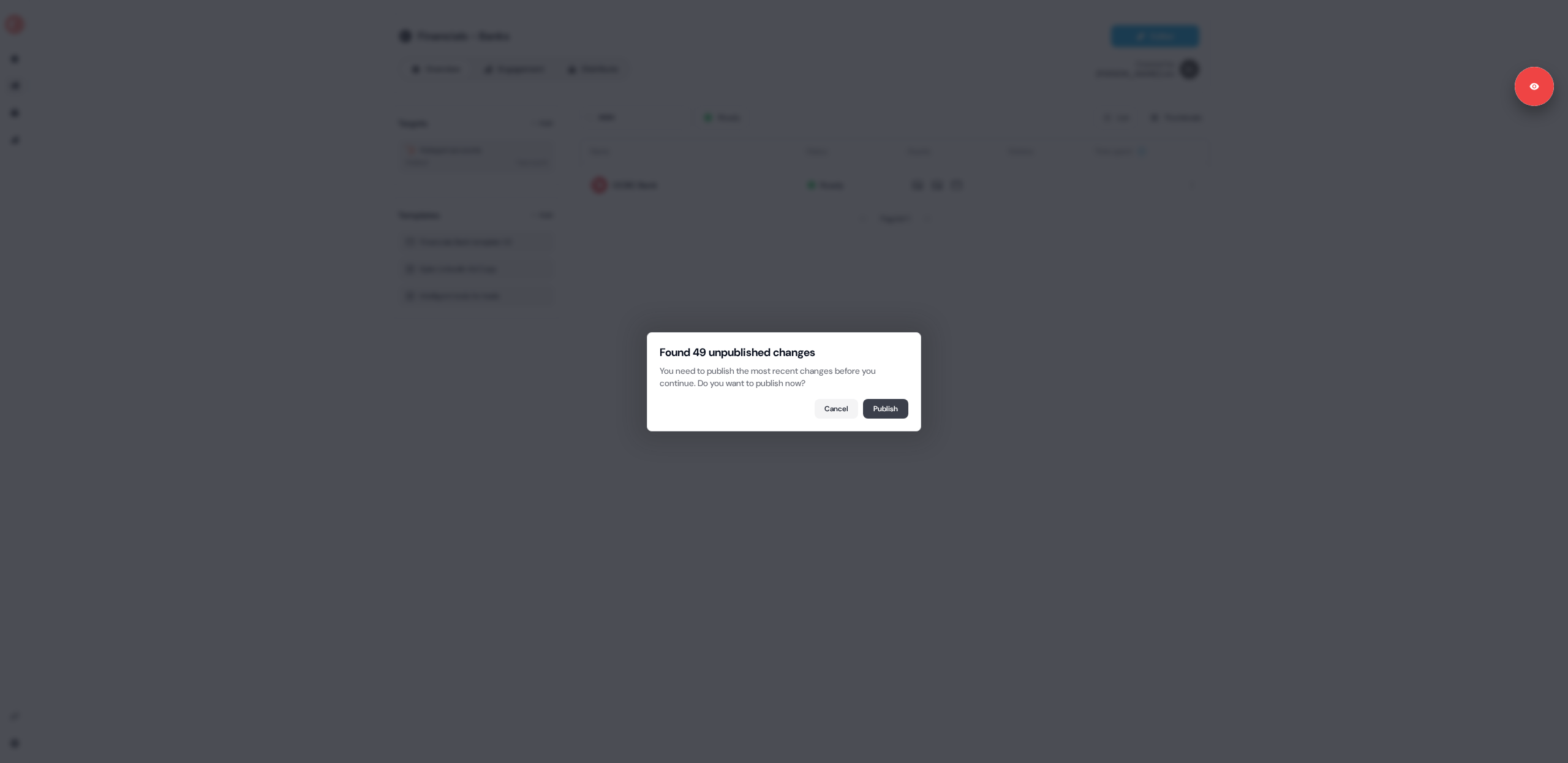
click at [877, 409] on button "Publish" at bounding box center [885, 409] width 45 height 20
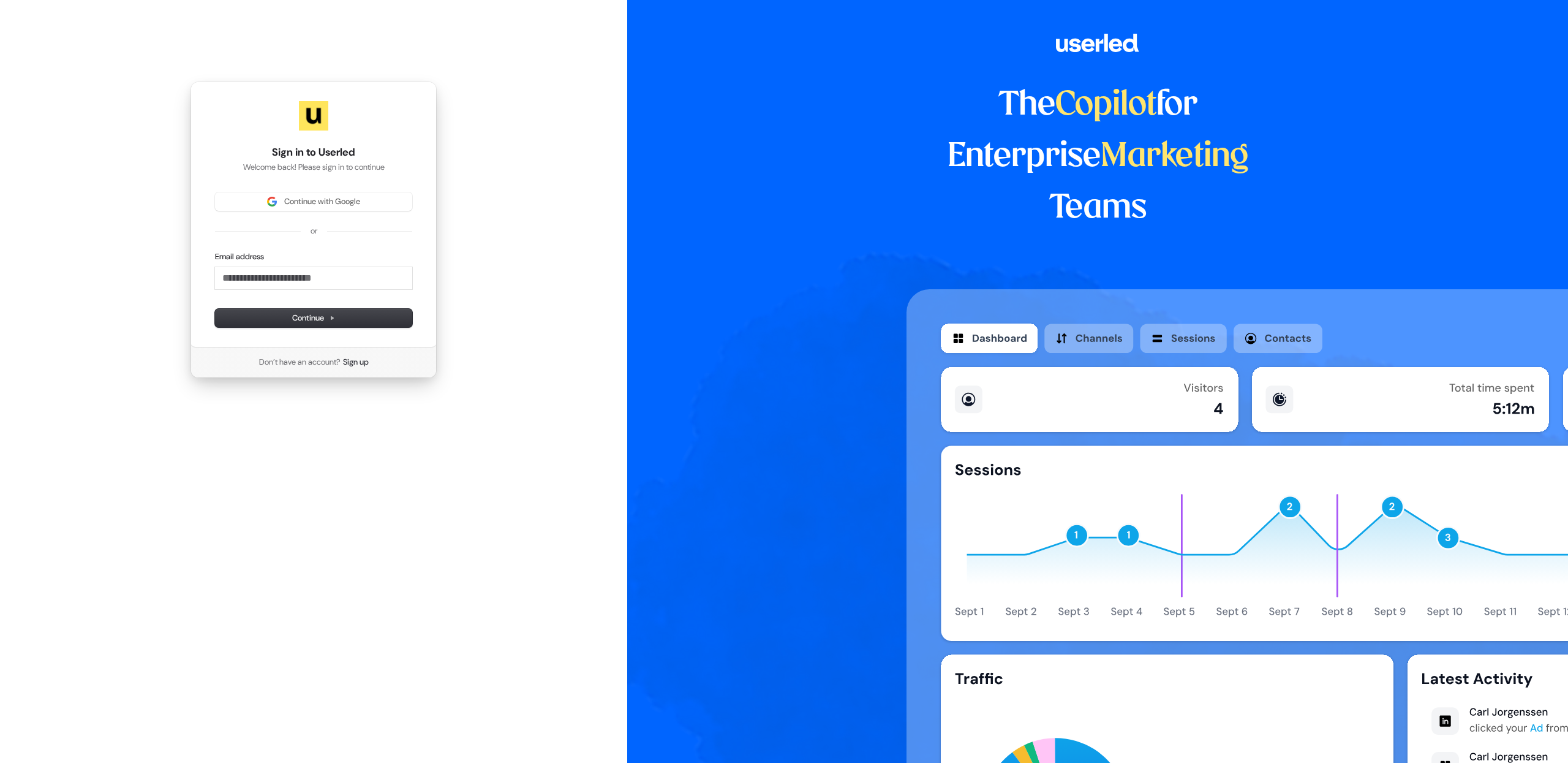
click at [659, 213] on div "The Copilot for Enterprise Marketing Teams" at bounding box center [1097, 382] width 940 height 763
click at [327, 201] on span "Continue with Google" at bounding box center [322, 201] width 76 height 11
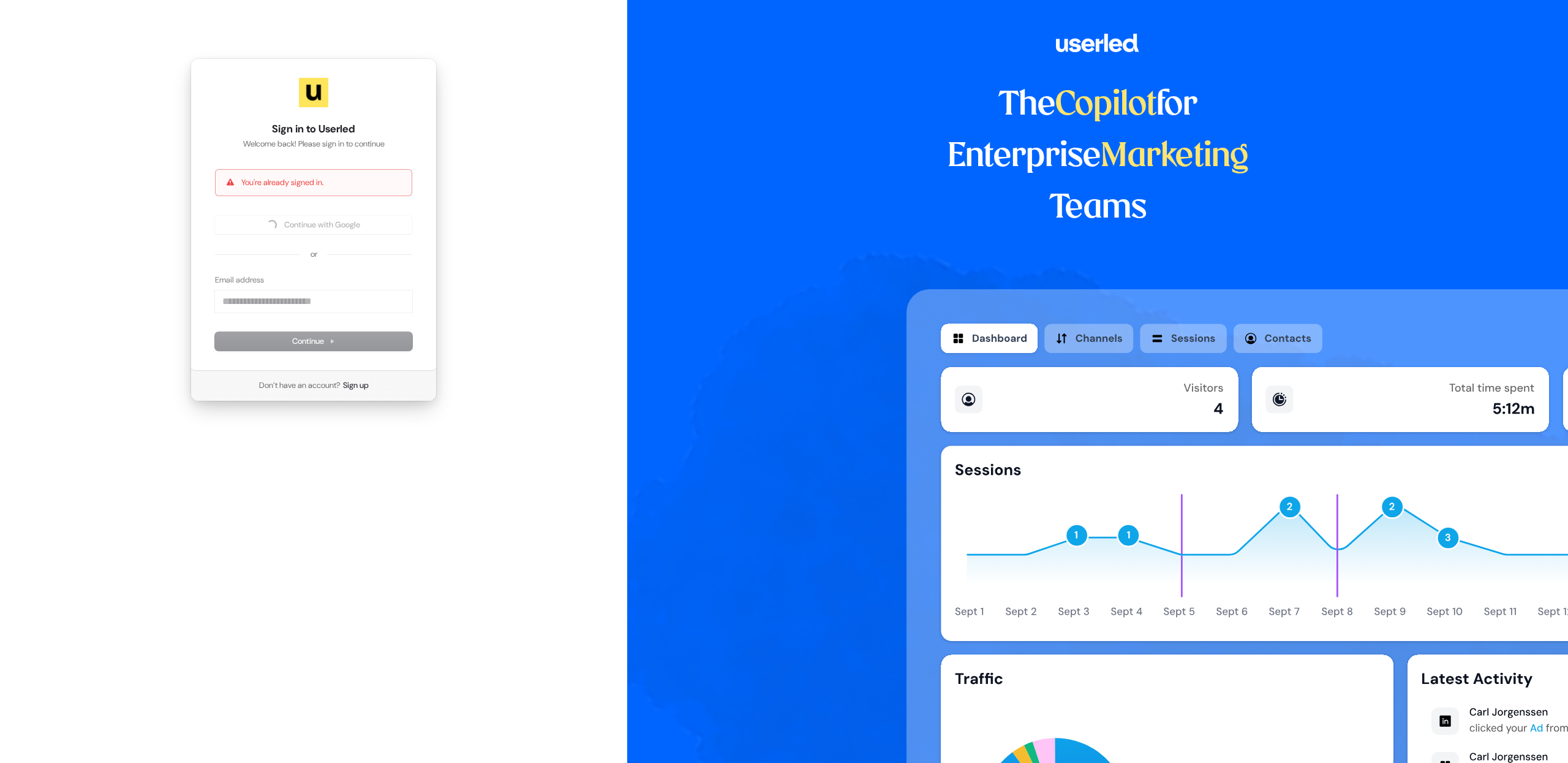
click at [770, 234] on div "The Copilot for Enterprise Marketing Teams" at bounding box center [1097, 382] width 940 height 763
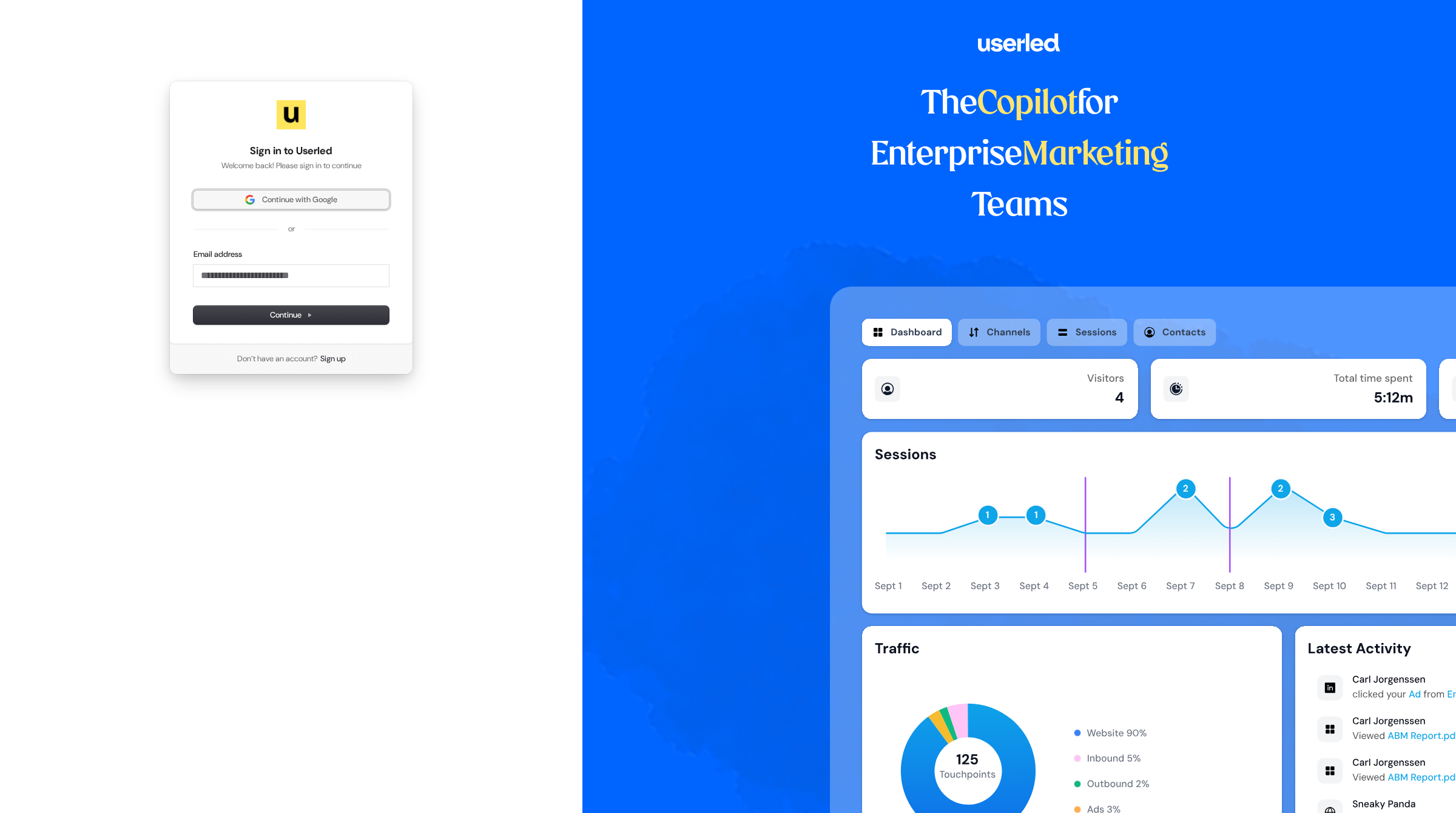
click at [346, 199] on span "Continue with Google" at bounding box center [291, 199] width 180 height 11
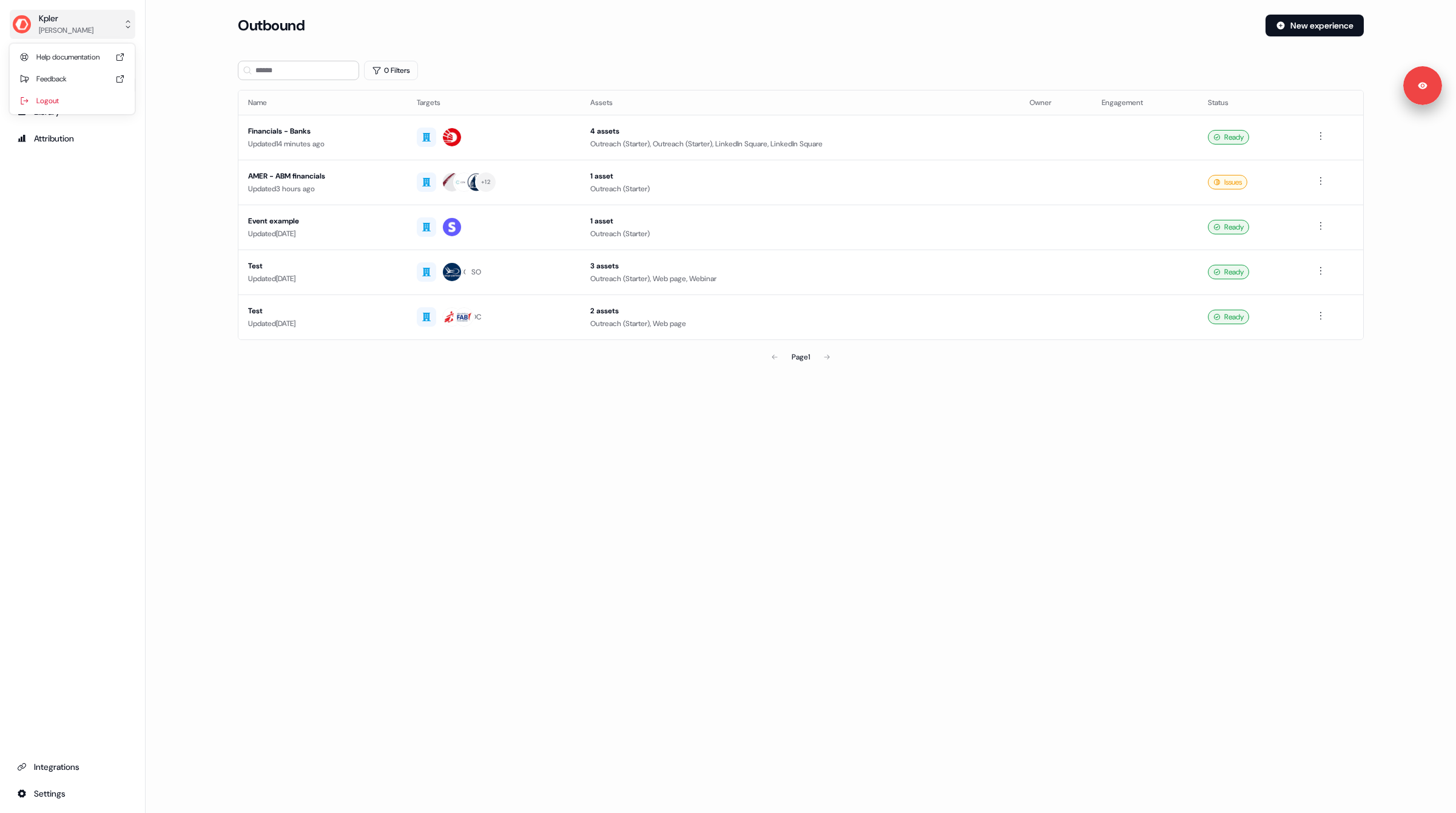
click at [72, 19] on div "Kpler" at bounding box center [65, 19] width 54 height 13
click at [92, 71] on div "Feedback" at bounding box center [71, 79] width 115 height 21
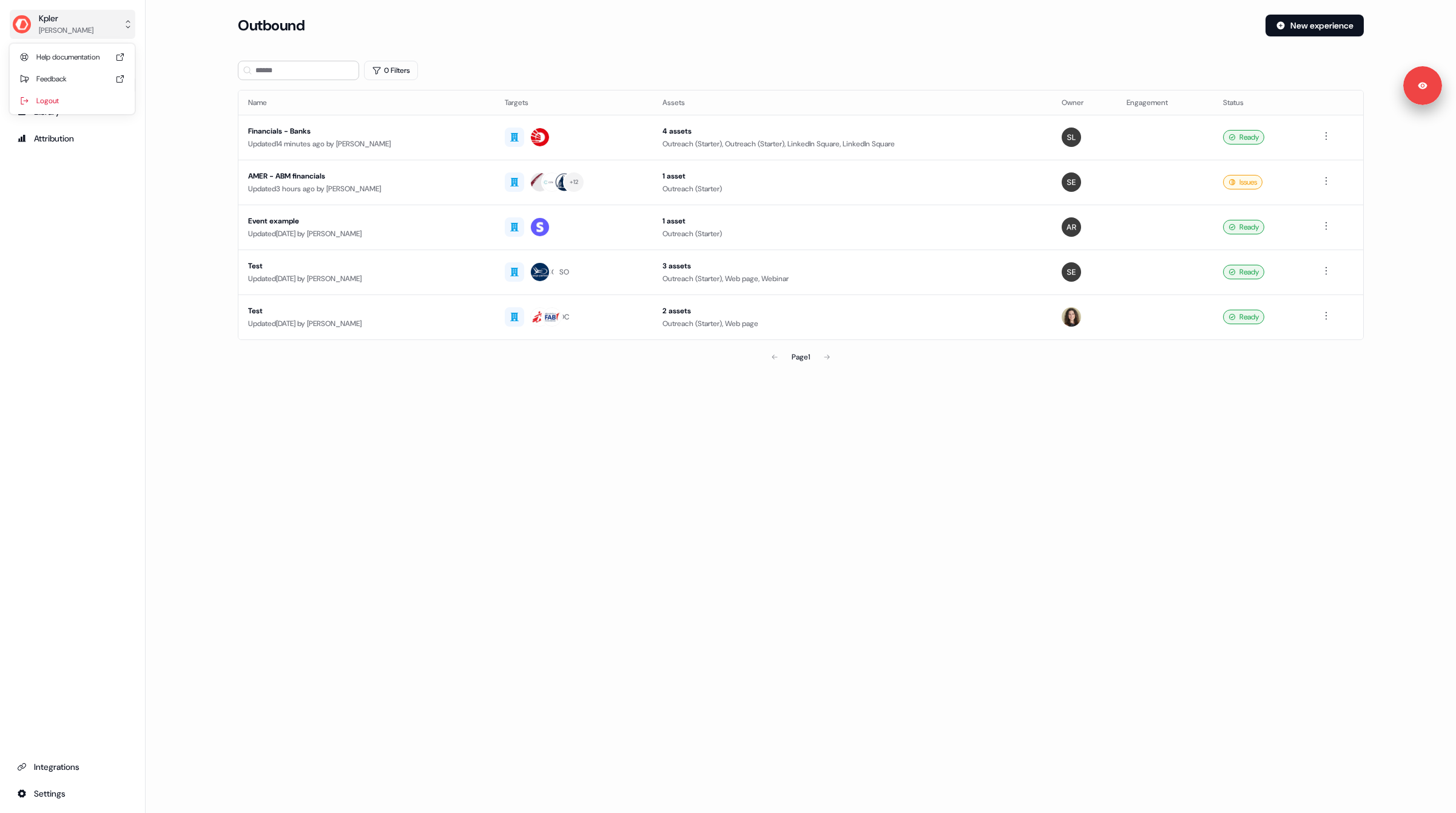
click at [38, 36] on div "Shi Jia Lim" at bounding box center [65, 30] width 54 height 13
click at [63, 54] on div "Help documentation" at bounding box center [71, 57] width 115 height 21
click at [58, 21] on div "Kpler" at bounding box center [65, 19] width 54 height 13
click at [53, 97] on div "Logout" at bounding box center [71, 101] width 115 height 21
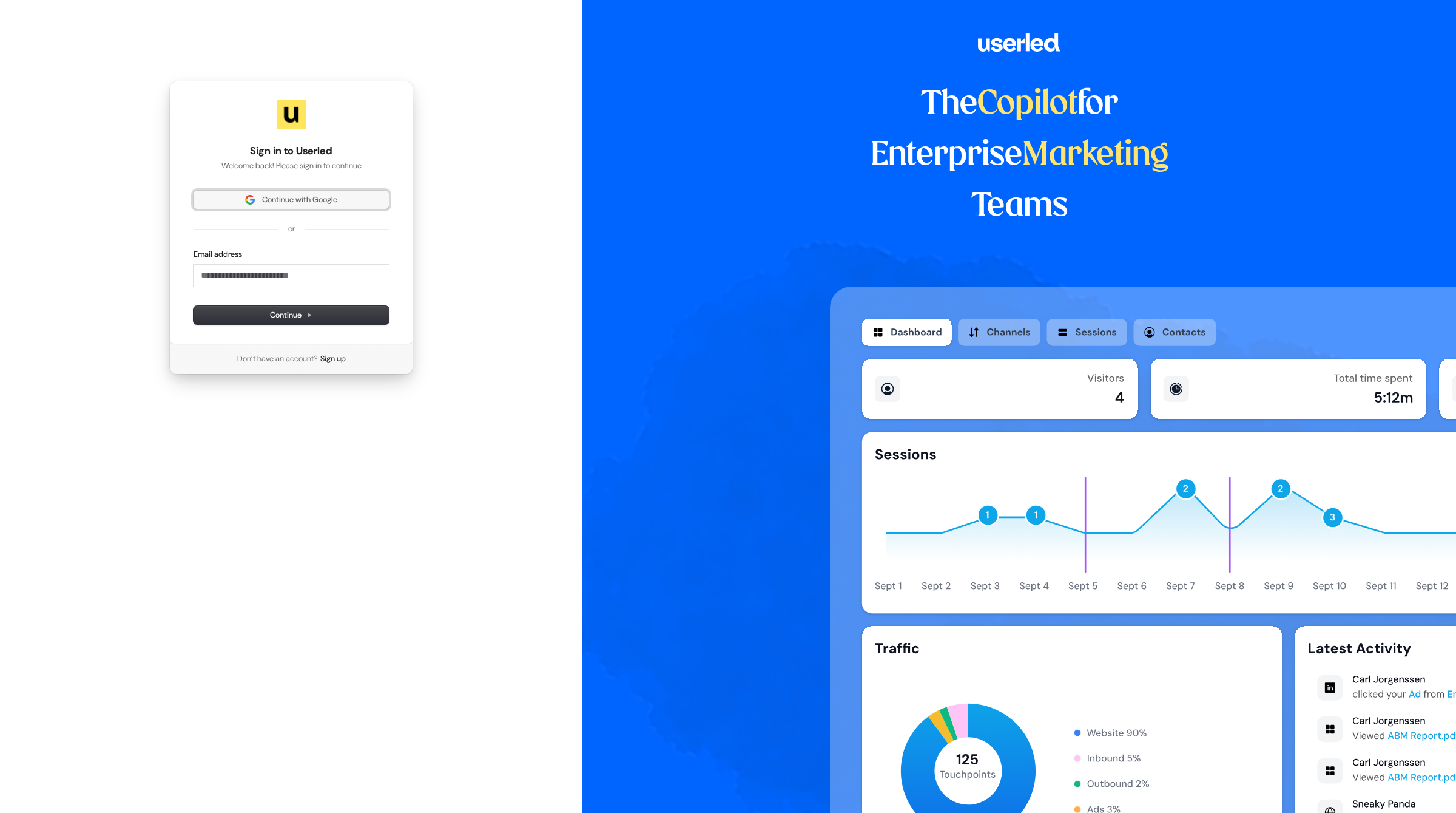
click at [329, 196] on span "Continue with Google" at bounding box center [299, 199] width 75 height 11
